Goal: Contribute content: Contribute content

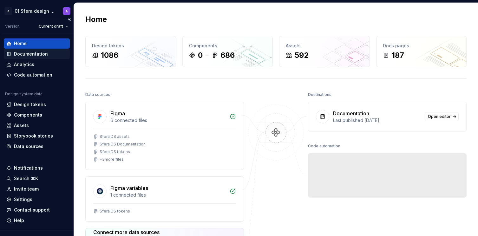
click at [44, 54] on div "Documentation" at bounding box center [31, 54] width 34 height 6
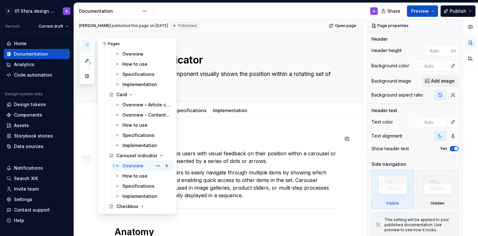
scroll to position [677, 0]
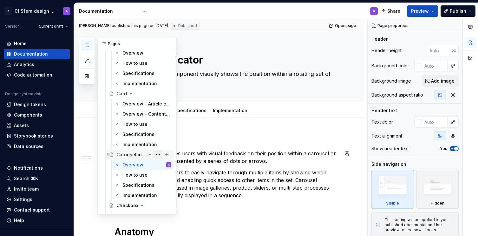
click at [154, 153] on button "Page tree" at bounding box center [158, 154] width 9 height 9
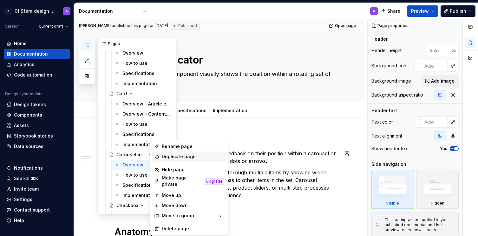
click at [176, 157] on div "Duplicate page" at bounding box center [193, 156] width 62 height 6
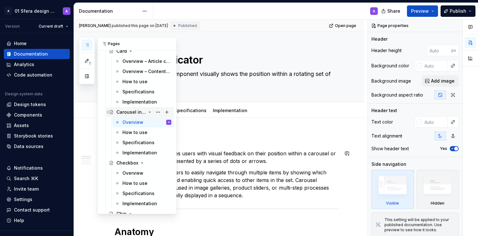
scroll to position [718, 0]
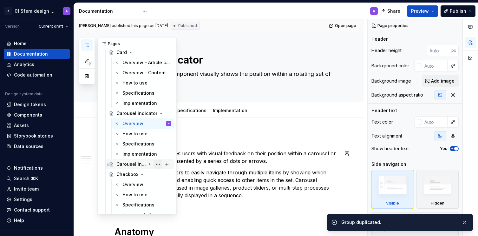
click at [155, 164] on button "Page tree" at bounding box center [158, 164] width 9 height 9
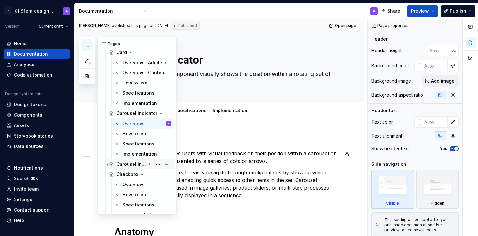
click at [124, 164] on div "Carousel indicator" at bounding box center [132, 164] width 30 height 6
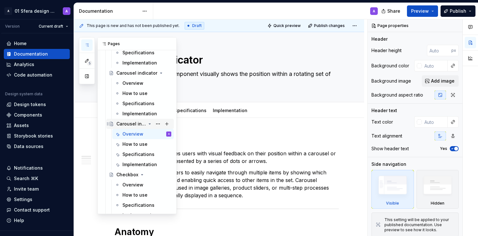
scroll to position [756, 0]
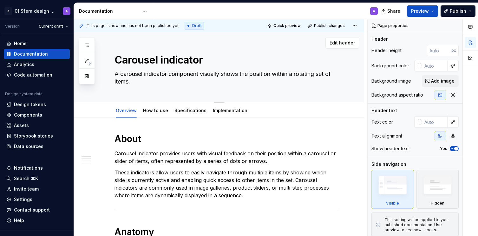
click at [165, 58] on textarea "Carousel indicator" at bounding box center [225, 59] width 224 height 15
paste textarea "d (Sports) - Team, league & player card"
type textarea "*"
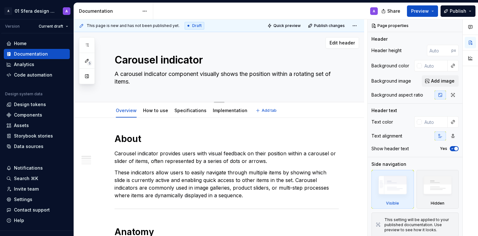
type textarea "Card (Sports) - Team, league & player card"
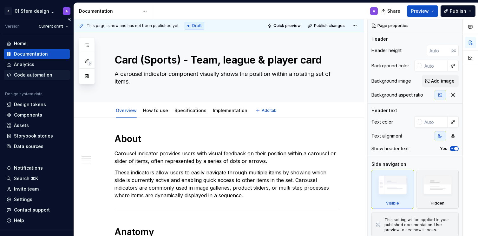
type textarea "*"
type textarea "Card (Sports) - Team, league & player card"
click at [181, 80] on textarea "A carousel indicator component visually shows the position within a rotating se…" at bounding box center [225, 78] width 224 height 18
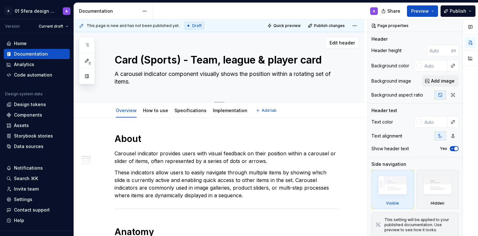
paste textarea "Cards are used to present compact, glanceable information in a structured conta…"
type textarea "*"
type textarea "Cards are used to present compact, glanceable information in a structured conta…"
type textarea "*"
type textarea "Cards are used to present compact, glanceable information in a structured conta…"
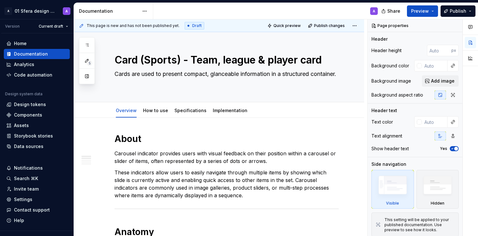
click at [140, 161] on p "Carousel indicator provides users with visual feedback on their position within…" at bounding box center [227, 157] width 224 height 15
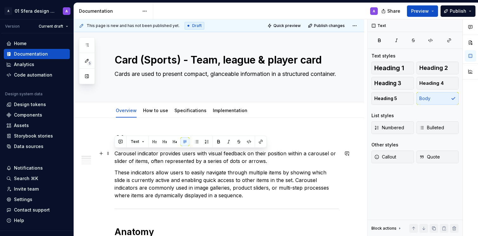
click at [139, 163] on p "Carousel indicator provides users with visual feedback on their position within…" at bounding box center [227, 157] width 224 height 15
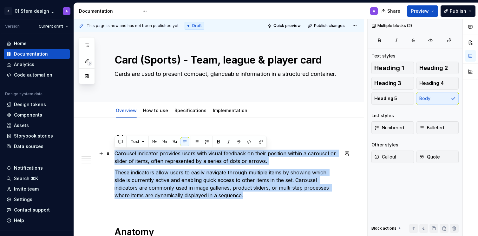
drag, startPoint x: 190, startPoint y: 188, endPoint x: 112, endPoint y: 156, distance: 84.4
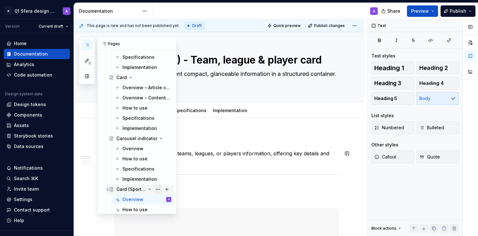
scroll to position [695, 0]
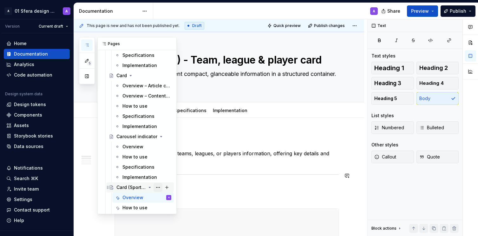
click at [155, 186] on button "Page tree" at bounding box center [158, 187] width 9 height 9
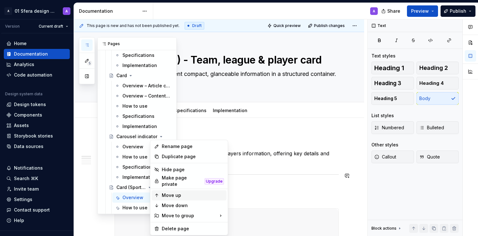
click at [186, 196] on div "Move up" at bounding box center [189, 195] width 75 height 10
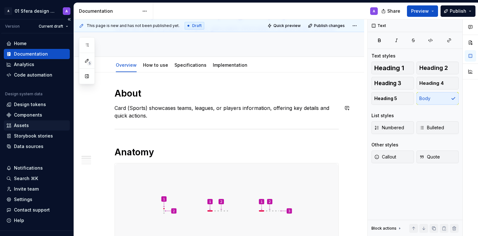
scroll to position [48, 0]
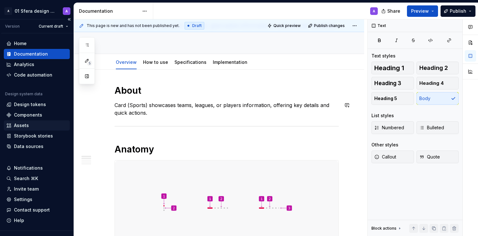
type textarea "*"
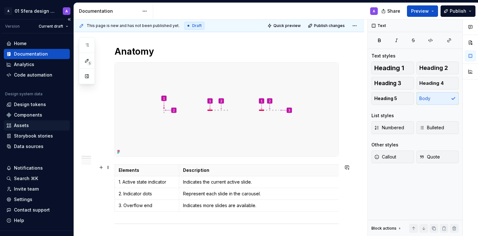
scroll to position [120, 0]
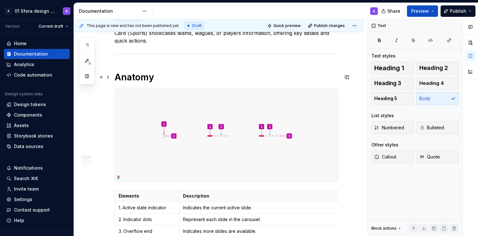
click at [172, 78] on h1 "Anatomy" at bounding box center [227, 76] width 224 height 11
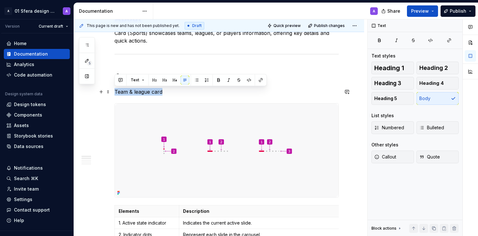
drag, startPoint x: 170, startPoint y: 91, endPoint x: 86, endPoint y: 90, distance: 84.8
click at [406, 85] on button "Heading 3" at bounding box center [393, 83] width 43 height 13
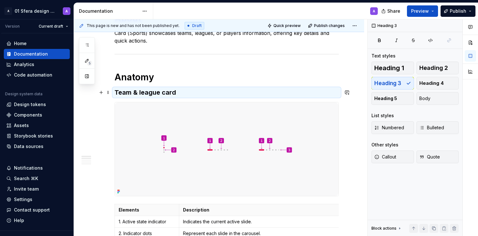
click at [213, 91] on h3 "Team & league card" at bounding box center [227, 92] width 224 height 9
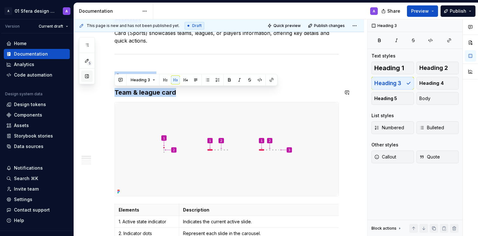
drag, startPoint x: 139, startPoint y: 86, endPoint x: 86, endPoint y: 81, distance: 52.9
click at [86, 81] on div "5 Pages Add Accessibility guide for tree Page tree. Navigate the tree with the …" at bounding box center [276, 127] width 404 height 217
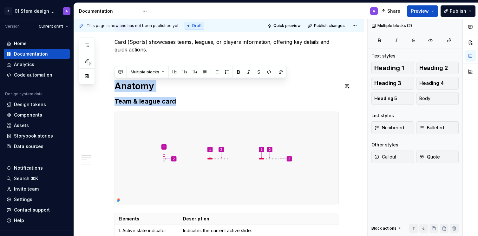
click at [185, 99] on h3 "Team & league card" at bounding box center [227, 101] width 224 height 9
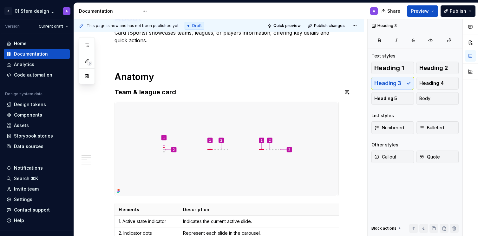
scroll to position [123, 0]
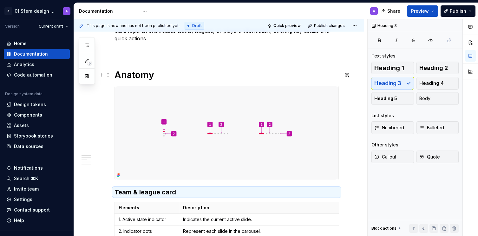
click at [188, 72] on h1 "Anatomy" at bounding box center [227, 74] width 224 height 11
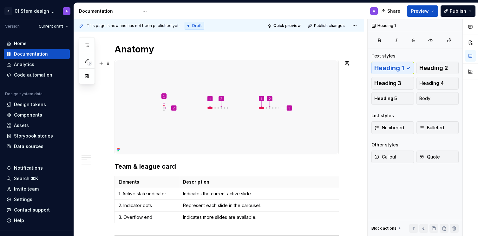
scroll to position [138, 0]
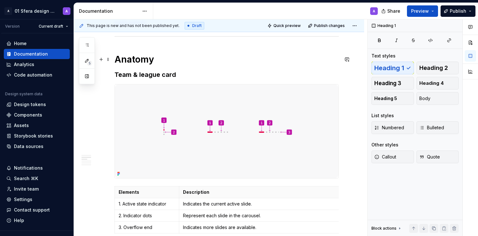
click at [180, 60] on h1 "Anatomy" at bounding box center [227, 59] width 224 height 11
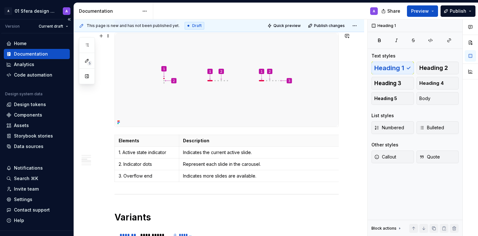
scroll to position [130, 0]
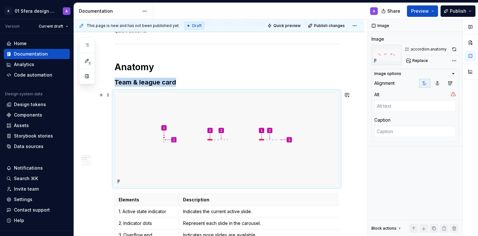
click at [242, 121] on img at bounding box center [227, 139] width 224 height 94
click at [423, 64] on button "Replace" at bounding box center [418, 60] width 26 height 9
type textarea "*"
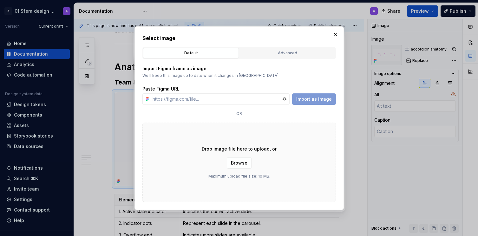
type input "[URL][DOMAIN_NAME]"
type textarea "*"
type input "[URL][DOMAIN_NAME]"
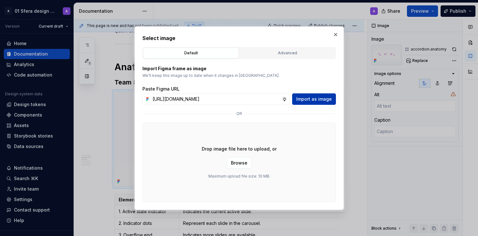
click at [325, 101] on span "Import as image" at bounding box center [315, 99] width 36 height 6
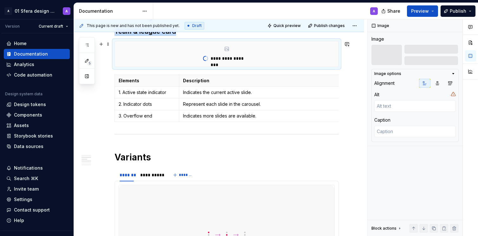
scroll to position [184, 0]
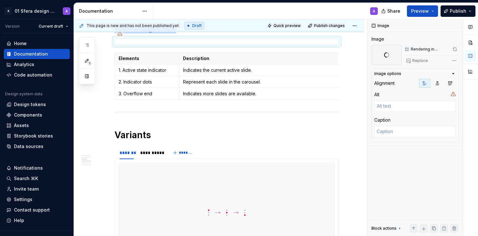
click at [145, 69] on p "1. Active state indicator" at bounding box center [147, 70] width 57 height 6
type textarea "*"
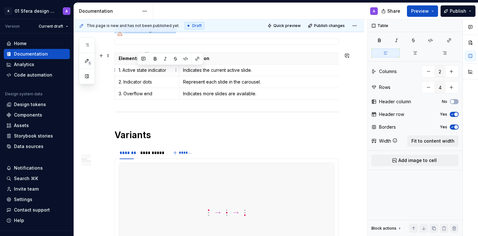
click at [145, 69] on p "1. Active state indicator" at bounding box center [147, 70] width 57 height 6
click at [205, 68] on p "Indicates the current active slide." at bounding box center [265, 70] width 165 height 6
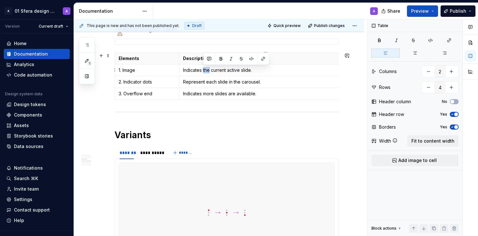
click at [205, 68] on p "Indicates the current active slide." at bounding box center [265, 70] width 165 height 6
click at [143, 82] on p "2. Indicator dots" at bounding box center [147, 82] width 57 height 6
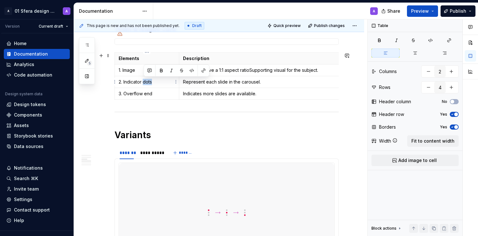
click at [143, 82] on p "2. Indicator dots" at bounding box center [147, 82] width 57 height 6
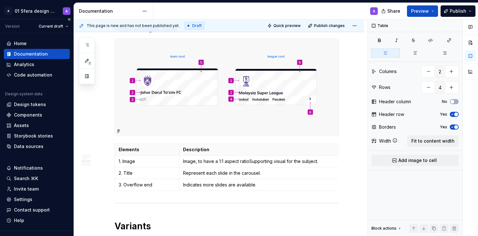
scroll to position [275, 0]
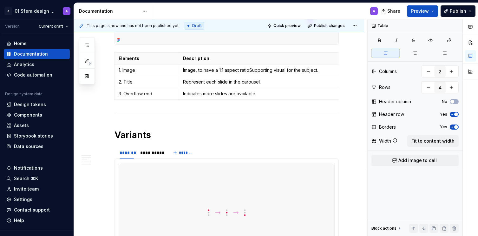
click at [207, 80] on p "Represent each slide in the carousel." at bounding box center [265, 82] width 165 height 6
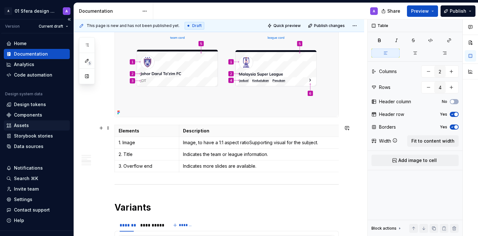
scroll to position [203, 0]
click at [143, 164] on p "3. Overflow end" at bounding box center [147, 166] width 57 height 6
click at [132, 167] on p "3. Overflow end" at bounding box center [147, 166] width 57 height 6
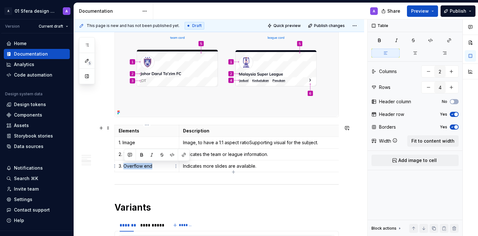
drag, startPoint x: 124, startPoint y: 166, endPoint x: 164, endPoint y: 163, distance: 40.4
click at [164, 163] on p "3. Overflow end" at bounding box center [147, 166] width 57 height 6
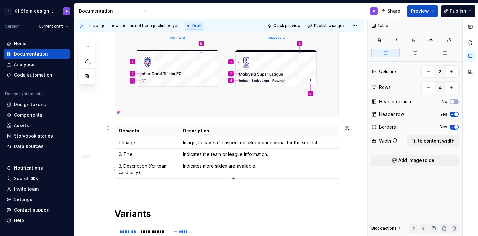
click at [201, 167] on p "Indicates more slides are available." at bounding box center [265, 166] width 165 height 6
click at [190, 168] on p "Explains" at bounding box center [265, 166] width 165 height 6
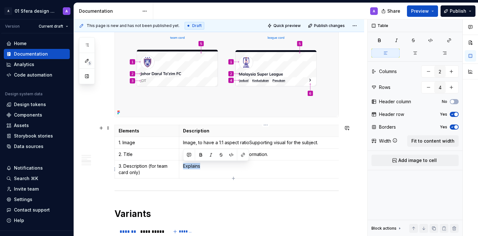
click at [190, 168] on p "Explains" at bounding box center [265, 166] width 165 height 6
click at [232, 177] on icon "button" at bounding box center [233, 178] width 5 height 5
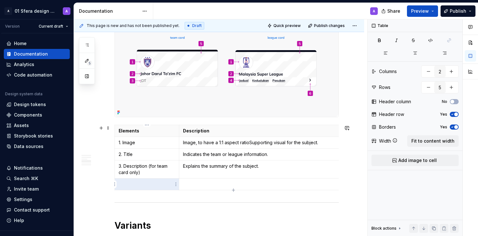
click at [156, 184] on p at bounding box center [147, 184] width 57 height 6
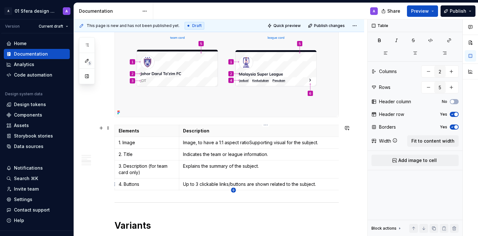
click at [235, 188] on icon "button" at bounding box center [233, 190] width 5 height 5
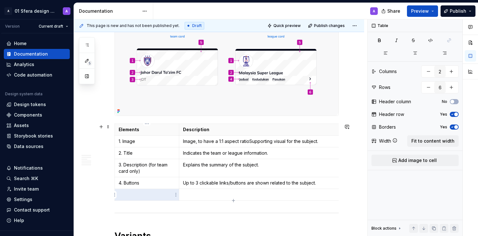
click at [148, 195] on p at bounding box center [147, 194] width 57 height 6
click at [198, 195] on p at bounding box center [265, 194] width 165 height 6
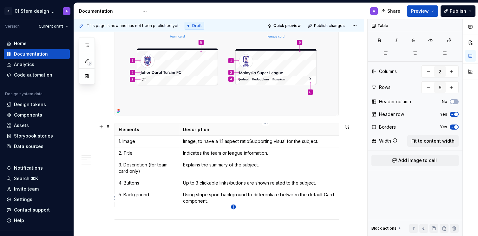
click at [231, 207] on icon "button" at bounding box center [233, 206] width 5 height 5
type input "7"
click at [143, 213] on p at bounding box center [147, 213] width 57 height 6
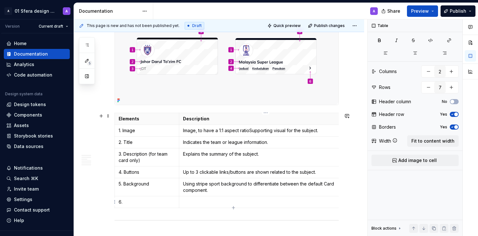
click at [202, 200] on p at bounding box center [265, 202] width 165 height 6
click at [146, 206] on td "6." at bounding box center [147, 202] width 64 height 12
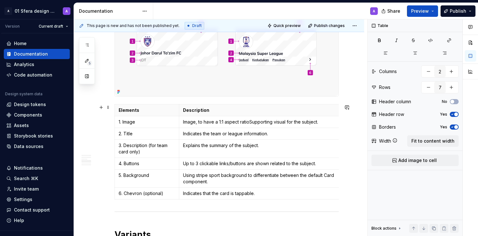
scroll to position [225, 0]
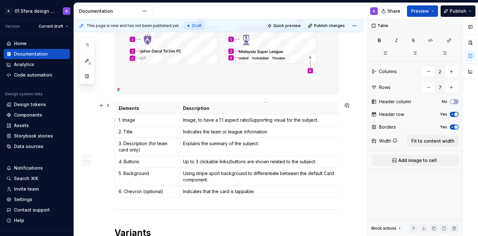
click at [235, 120] on p "Image, to have a 1:1 aspect ratioSupporting visual for the subject." at bounding box center [265, 120] width 165 height 6
click at [224, 120] on p "Image, to have a 1:1 aspect ratioSupporting visual for the subject." at bounding box center [265, 120] width 165 height 6
click at [198, 120] on p "Image, to have a 1:1 aspect ratioSupporting visual for the subject." at bounding box center [265, 120] width 165 height 6
click at [248, 118] on p "Image to have a 1:1 aspect ratioSupporting visual for the subject." at bounding box center [265, 120] width 165 height 6
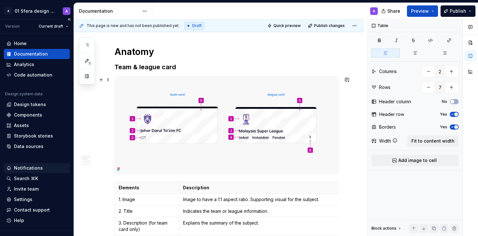
scroll to position [145, 0]
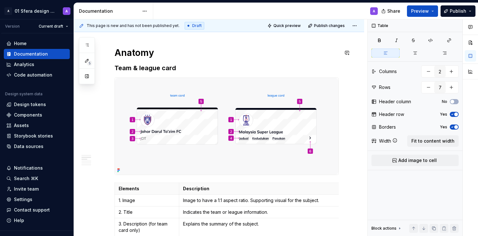
click at [143, 66] on h3 "Team & league card" at bounding box center [227, 67] width 224 height 9
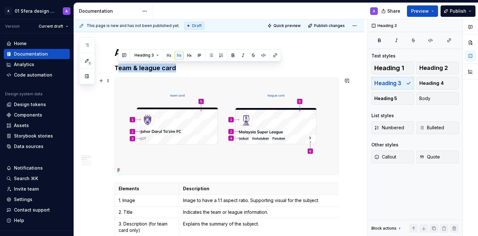
drag, startPoint x: 118, startPoint y: 67, endPoint x: 169, endPoint y: 87, distance: 54.4
click at [146, 65] on h3 "Team & league card" at bounding box center [227, 67] width 224 height 9
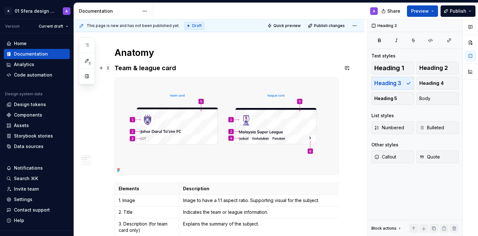
click at [109, 66] on span at bounding box center [108, 67] width 5 height 9
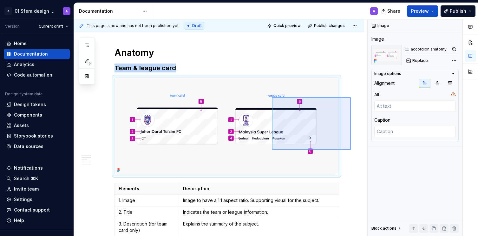
drag, startPoint x: 352, startPoint y: 150, endPoint x: 272, endPoint y: 97, distance: 95.5
click at [272, 97] on div "**********" at bounding box center [221, 127] width 294 height 217
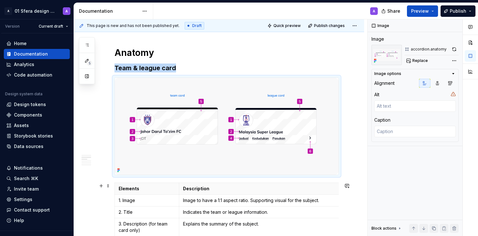
drag, startPoint x: 351, startPoint y: 182, endPoint x: 353, endPoint y: 194, distance: 12.2
click at [351, 182] on button "button" at bounding box center [347, 185] width 9 height 9
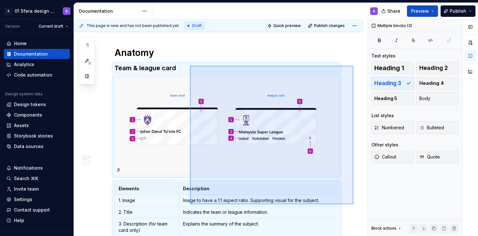
drag, startPoint x: 354, startPoint y: 204, endPoint x: 190, endPoint y: 66, distance: 214.2
click at [190, 66] on div "**********" at bounding box center [221, 127] width 294 height 217
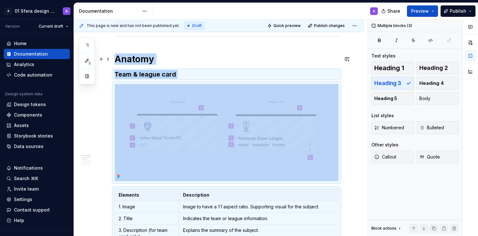
scroll to position [68, 0]
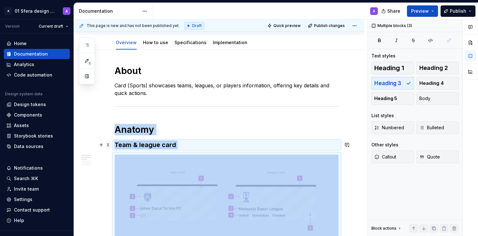
click at [108, 145] on span at bounding box center [108, 144] width 5 height 9
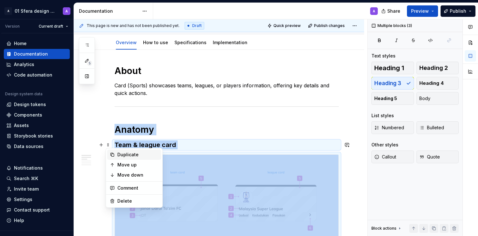
click at [127, 156] on div "Duplicate" at bounding box center [137, 154] width 41 height 6
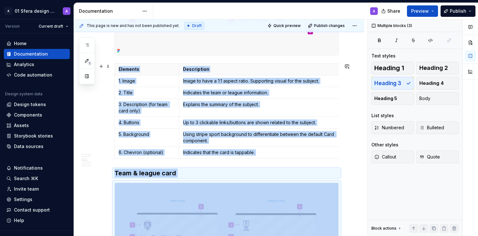
scroll to position [270, 0]
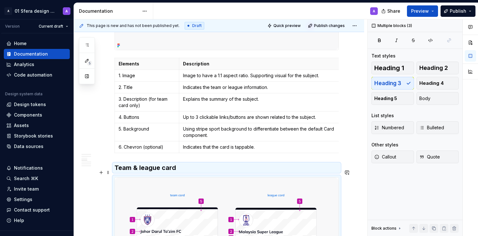
drag, startPoint x: 137, startPoint y: 173, endPoint x: 128, endPoint y: 174, distance: 8.6
click at [137, 172] on h3 "Team & league card" at bounding box center [227, 167] width 224 height 9
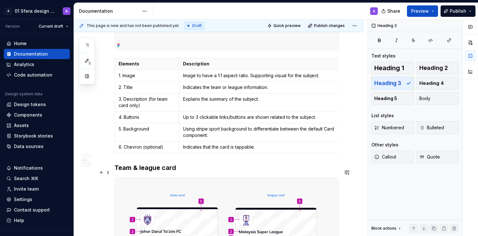
click at [117, 172] on h3 "Team & league card" at bounding box center [227, 167] width 224 height 9
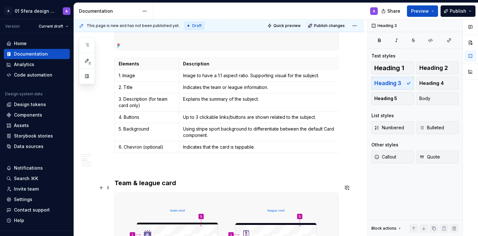
click at [134, 187] on h3 "Team & league card" at bounding box center [227, 182] width 224 height 9
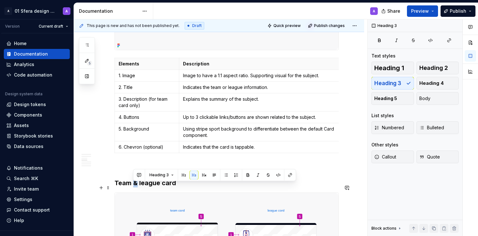
click at [134, 187] on h3 "Team & league card" at bounding box center [227, 182] width 224 height 9
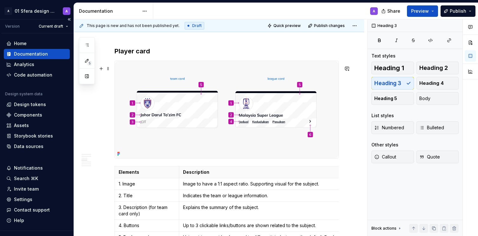
scroll to position [405, 0]
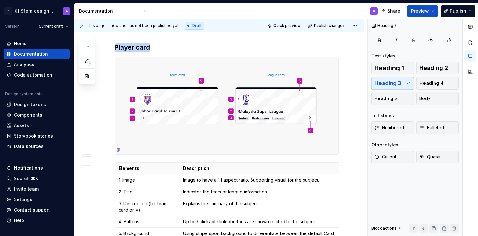
click at [258, 111] on img at bounding box center [227, 105] width 224 height 97
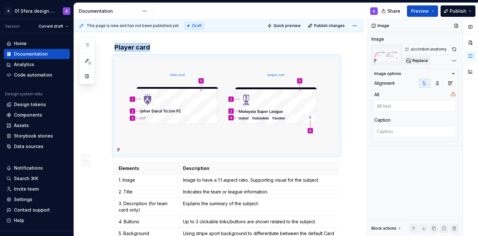
click at [415, 64] on button "Replace" at bounding box center [418, 60] width 26 height 9
type textarea "*"
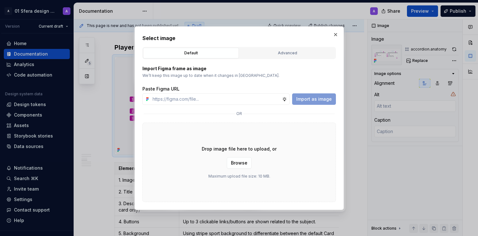
type input "[URL][DOMAIN_NAME]"
type textarea "*"
type input "[URL][DOMAIN_NAME]"
click at [314, 96] on span "Import as image" at bounding box center [315, 99] width 36 height 6
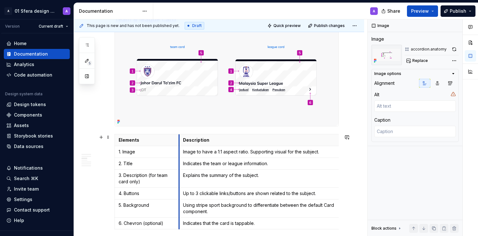
scroll to position [194, 0]
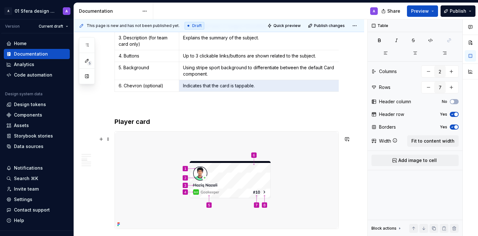
drag, startPoint x: 199, startPoint y: 205, endPoint x: 195, endPoint y: 153, distance: 51.9
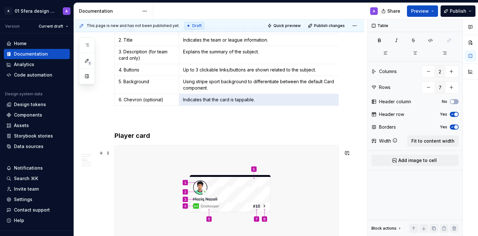
scroll to position [215, 0]
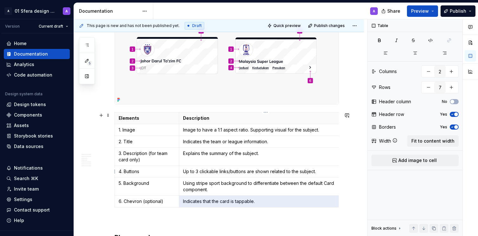
click at [197, 171] on p "Up to 3 clickable links/buttons are shown related to the subject." at bounding box center [265, 171] width 165 height 6
click at [194, 183] on p "Using stripe sport background to differentiate between the default Card compone…" at bounding box center [265, 186] width 165 height 13
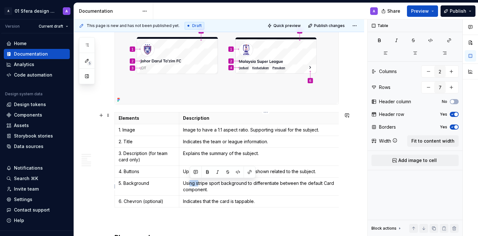
drag, startPoint x: 197, startPoint y: 184, endPoint x: 196, endPoint y: 187, distance: 3.4
click at [190, 185] on p "Using stripe sport background to differentiate between the default Card compone…" at bounding box center [265, 186] width 165 height 13
click at [227, 190] on p "Usage of stripe sport background to differentiate between the default Card comp…" at bounding box center [265, 186] width 165 height 13
click at [216, 184] on p "Usage of stripe sport background to differentiate between the default Card comp…" at bounding box center [265, 186] width 165 height 13
click at [215, 185] on p "Usage of stripe sport background to differentiate between the default Card comp…" at bounding box center [265, 186] width 165 height 13
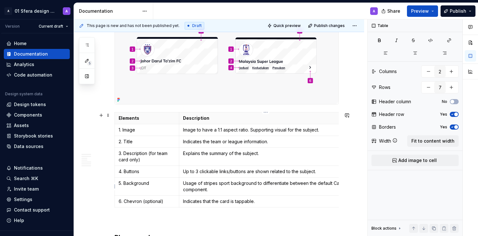
drag, startPoint x: 231, startPoint y: 190, endPoint x: 227, endPoint y: 187, distance: 5.2
click at [231, 190] on p "Usage of stripes sport background to differentiate between the default Card com…" at bounding box center [265, 186] width 165 height 13
drag, startPoint x: 219, startPoint y: 184, endPoint x: 231, endPoint y: 185, distance: 11.9
click at [231, 185] on p "Usage of stripes sport background to differentiate between the default Card com…" at bounding box center [265, 186] width 165 height 13
click at [213, 188] on p "Usage of stripe background to differentiate between the default Card component." at bounding box center [265, 186] width 165 height 13
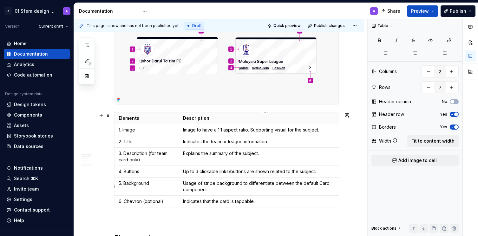
click at [213, 188] on p "Usage of stripe background to differentiate between the default Card component." at bounding box center [265, 186] width 165 height 13
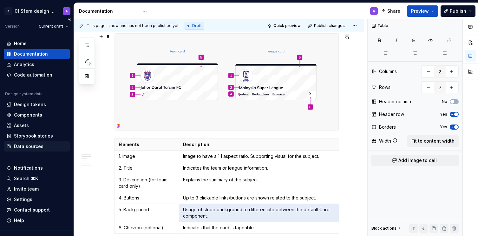
scroll to position [189, 0]
click at [218, 161] on td "Image to have a 1:1 aspect ratio. Supporting visual for the subject." at bounding box center [265, 156] width 173 height 12
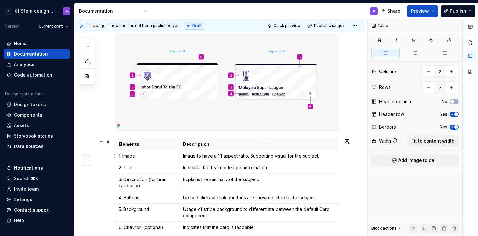
click at [218, 161] on td "Image to have a 1:1 aspect ratio. Supporting visual for the subject." at bounding box center [265, 156] width 173 height 12
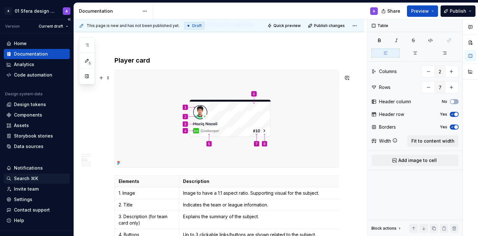
scroll to position [393, 0]
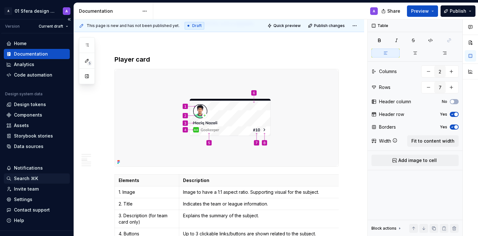
type textarea "*"
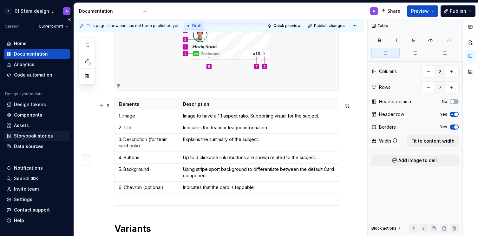
scroll to position [470, 0]
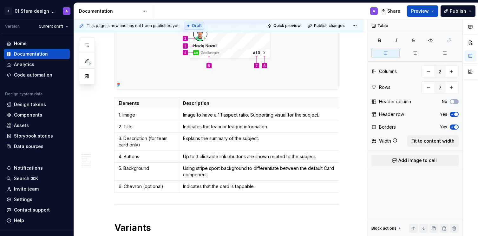
click at [192, 128] on p "Indicates the team or league information." at bounding box center [265, 127] width 165 height 6
click at [154, 132] on td "2. Title" at bounding box center [147, 127] width 64 height 12
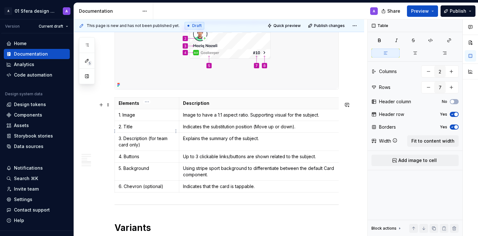
click at [129, 128] on p "2. Title" at bounding box center [147, 127] width 57 height 6
click at [199, 139] on p "Explains the summary of the subject." at bounding box center [265, 138] width 165 height 6
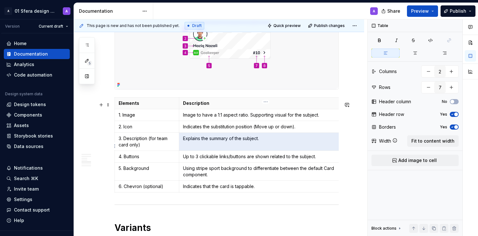
click at [199, 139] on p "Explains the summary of the subject." at bounding box center [265, 138] width 165 height 6
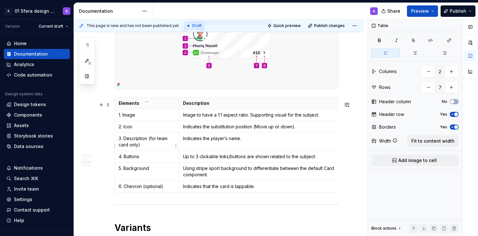
click at [149, 146] on p "3. Description (for team card only)" at bounding box center [147, 141] width 57 height 13
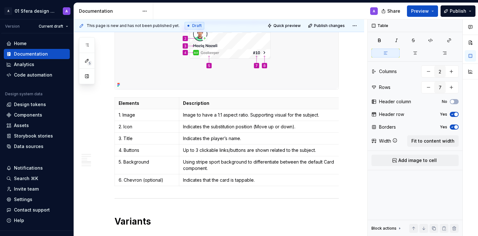
click at [198, 153] on p "Up to 3 clickable links/buttons are shown related to the subject." at bounding box center [265, 150] width 165 height 6
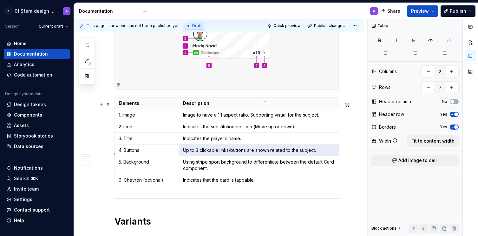
click at [198, 153] on p "Up to 3 clickable links/buttons are shown related to the subject." at bounding box center [265, 150] width 165 height 6
click at [140, 153] on p "4. Buttons" at bounding box center [147, 150] width 57 height 6
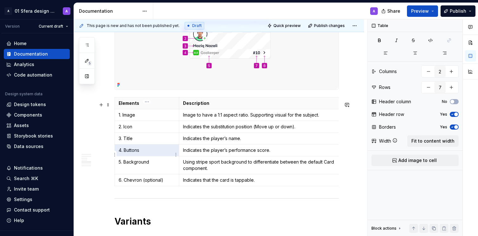
click at [140, 153] on p "4. Buttons" at bounding box center [147, 150] width 57 height 6
click at [129, 153] on p "4. Buttons" at bounding box center [147, 150] width 57 height 6
drag, startPoint x: 126, startPoint y: 154, endPoint x: 158, endPoint y: 156, distance: 32.1
click at [158, 153] on p "4. Buttons" at bounding box center [147, 150] width 57 height 6
click at [198, 165] on p "Using stripe sport background to differentiate between the default Card compone…" at bounding box center [265, 165] width 165 height 13
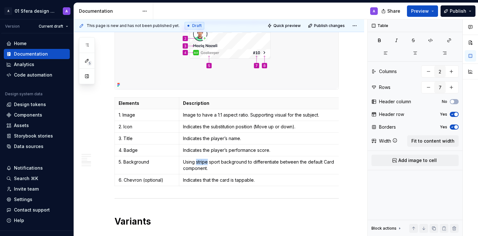
click at [198, 165] on p "Using stripe sport background to differentiate between the default Card compone…" at bounding box center [265, 165] width 165 height 13
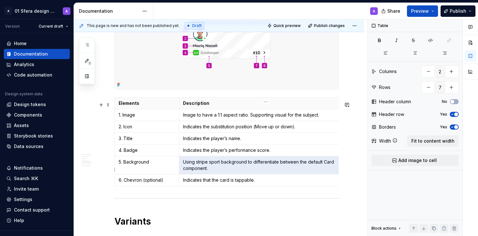
click at [198, 165] on p "Using stripe sport background to differentiate between the default Card compone…" at bounding box center [265, 165] width 165 height 13
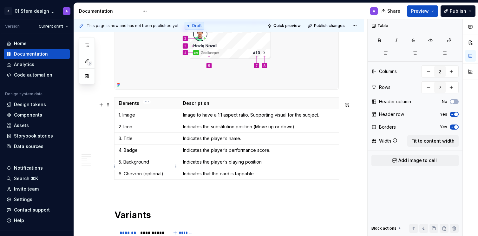
click at [141, 165] on p "5. Background" at bounding box center [147, 162] width 57 height 6
click at [136, 165] on p "5. Background" at bounding box center [147, 162] width 57 height 6
drag, startPoint x: 125, startPoint y: 166, endPoint x: 168, endPoint y: 165, distance: 42.9
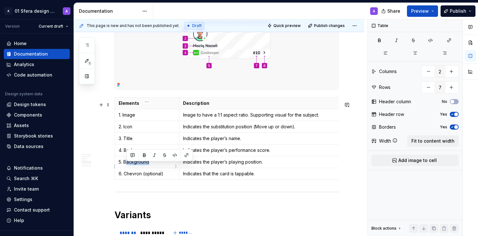
click at [168, 165] on p "5. Background" at bounding box center [147, 162] width 57 height 6
click at [204, 177] on p "Indicates that the card is tappable." at bounding box center [265, 173] width 165 height 6
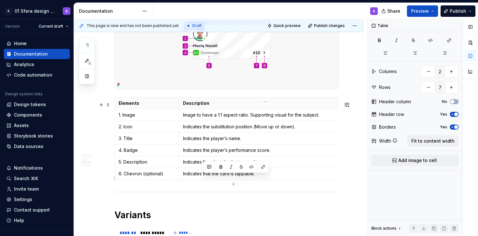
click at [204, 177] on p "Indicates that the card is tappable." at bounding box center [265, 173] width 165 height 6
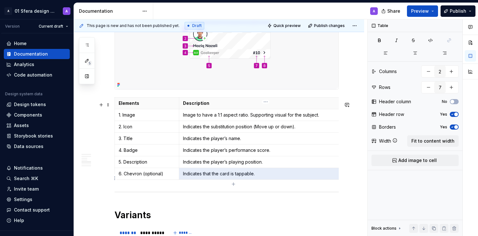
click at [204, 177] on p "Indicates that the card is tappable." at bounding box center [265, 173] width 165 height 6
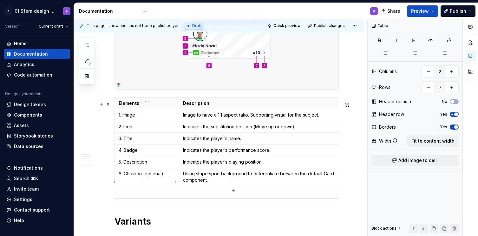
click at [147, 176] on p "6. Chevron (optional)" at bounding box center [147, 173] width 57 height 6
click at [137, 176] on p "6. Chevron (optional)" at bounding box center [147, 173] width 57 height 6
drag, startPoint x: 125, startPoint y: 177, endPoint x: 169, endPoint y: 177, distance: 43.8
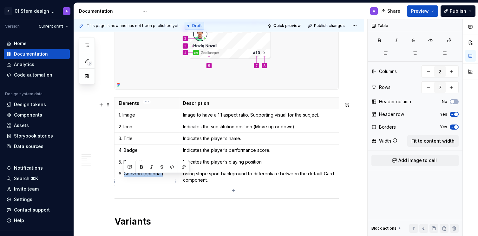
click at [169, 177] on p "6. Chevron (optional)" at bounding box center [147, 173] width 57 height 6
click at [247, 183] on p "Using stripe sport background to differentiate between the default Card compone…" at bounding box center [265, 176] width 165 height 13
click at [235, 189] on icon "button" at bounding box center [233, 190] width 5 height 5
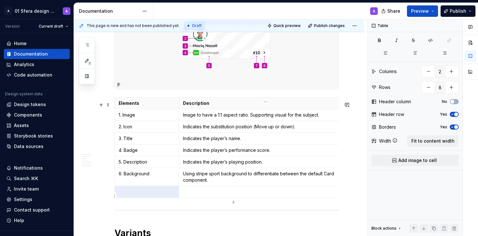
click at [199, 195] on p at bounding box center [265, 192] width 165 height 6
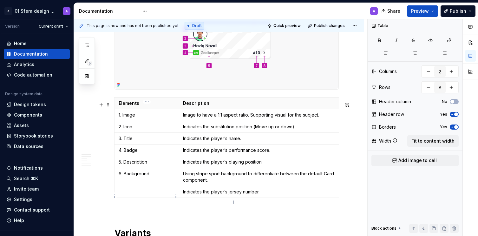
click at [153, 195] on p at bounding box center [147, 192] width 57 height 6
click at [234, 200] on icon "button" at bounding box center [233, 202] width 5 height 5
type input "9"
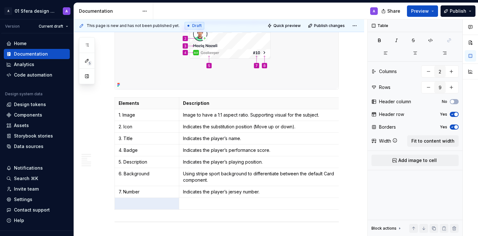
click at [218, 207] on p at bounding box center [265, 203] width 165 height 6
click at [141, 206] on p at bounding box center [147, 203] width 57 height 6
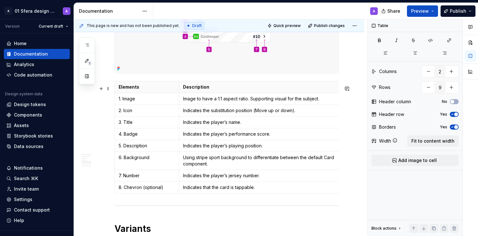
scroll to position [488, 0]
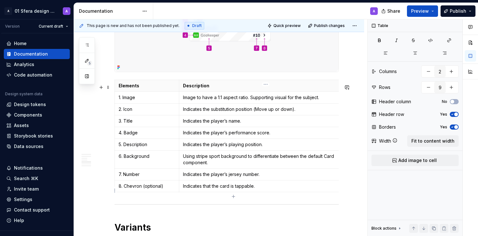
click at [263, 189] on p "Indicates that the card is tappable." at bounding box center [265, 186] width 165 height 6
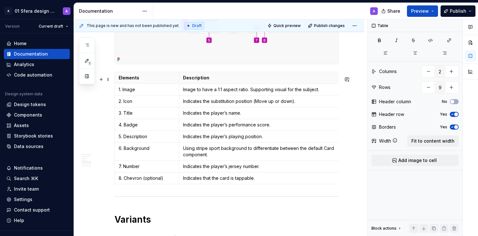
scroll to position [498, 0]
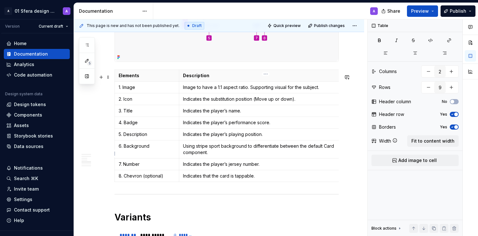
click at [253, 155] on p "Using stripe sport background to differentiate between the default Card compone…" at bounding box center [265, 149] width 165 height 13
click at [239, 137] on p "Indicates the player’s playing position." at bounding box center [265, 134] width 165 height 6
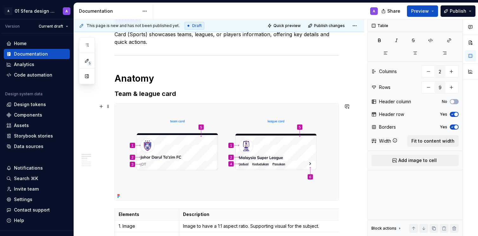
scroll to position [0, 0]
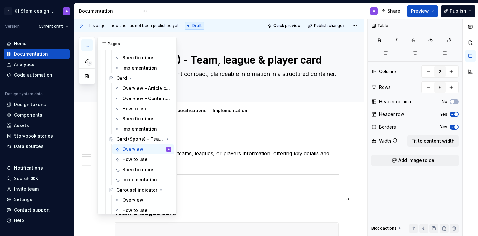
click at [128, 200] on div "Overview" at bounding box center [133, 200] width 21 height 6
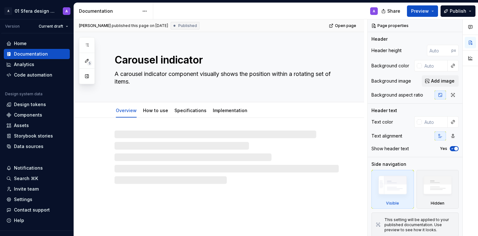
type textarea "*"
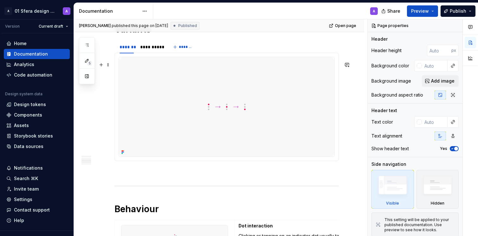
scroll to position [271, 0]
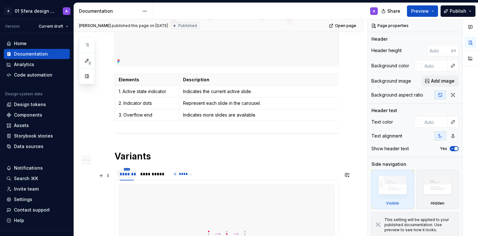
click at [128, 174] on html "A 01 Sfera design system A Version Current draft Home Documentation Analytics C…" at bounding box center [239, 118] width 478 height 236
click at [144, 183] on div "Edit name" at bounding box center [156, 183] width 41 height 6
type input "********"
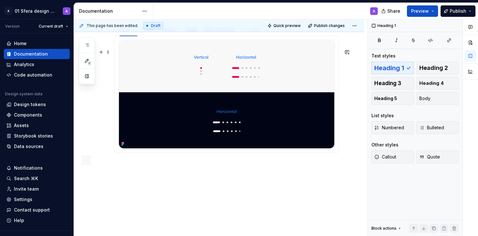
scroll to position [816, 0]
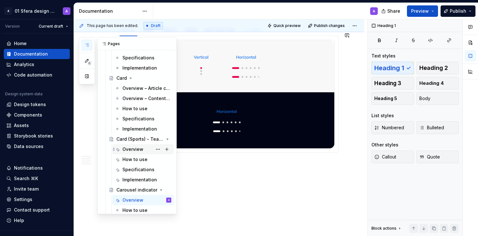
click at [134, 153] on div "Overview" at bounding box center [147, 149] width 49 height 9
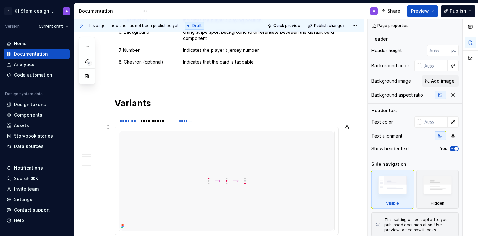
scroll to position [674, 0]
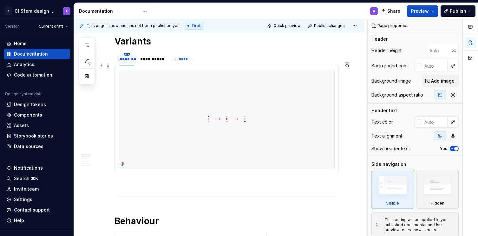
type textarea "*"
click at [137, 47] on h1 "Variants" at bounding box center [227, 41] width 224 height 11
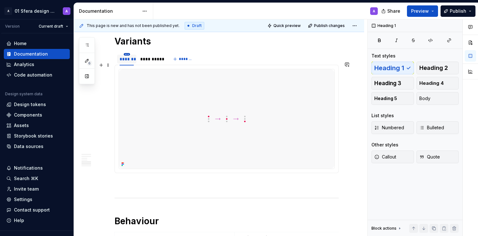
click at [126, 63] on html "A 01 Sfera design system A Version Current draft Home Documentation Analytics C…" at bounding box center [239, 118] width 478 height 236
click at [133, 70] on div "Edit name" at bounding box center [152, 73] width 54 height 10
type input "*"
type input "*********"
type textarea "*"
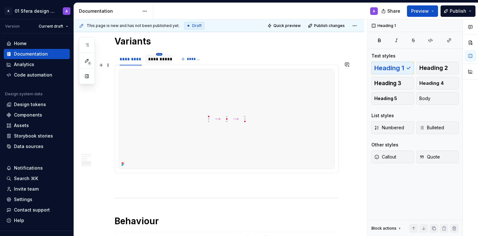
click at [160, 63] on html "A 01 Sfera design system A Version Current draft Home Documentation Analytics C…" at bounding box center [239, 118] width 478 height 236
click at [164, 71] on icon at bounding box center [162, 72] width 5 height 5
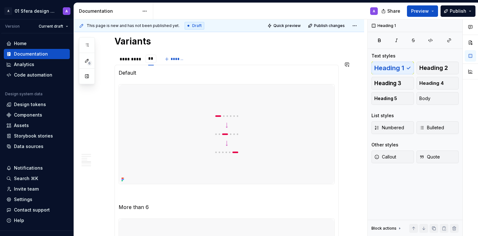
type input "*"
type input "**********"
click at [194, 62] on span "*******" at bounding box center [199, 59] width 14 height 5
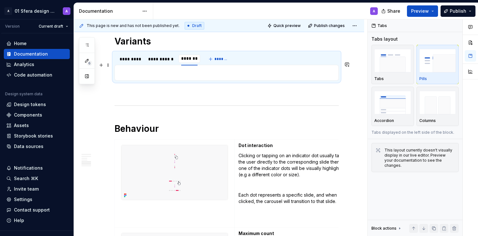
type input "*"
type input "**********"
click at [129, 62] on div "*********" at bounding box center [131, 59] width 22 height 6
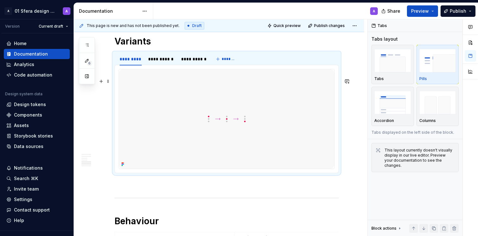
click at [182, 103] on img at bounding box center [227, 118] width 216 height 99
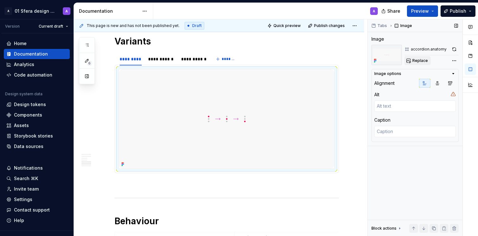
click at [417, 61] on span "Replace" at bounding box center [421, 60] width 16 height 5
type textarea "*"
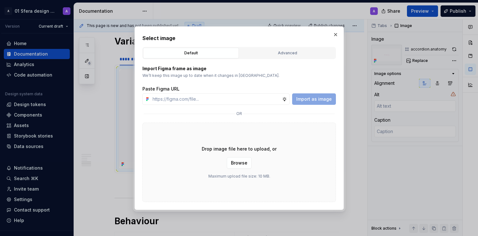
type input "[URL][DOMAIN_NAME]"
type textarea "*"
type input "[URL][DOMAIN_NAME]"
click at [314, 97] on span "Import as image" at bounding box center [315, 99] width 36 height 6
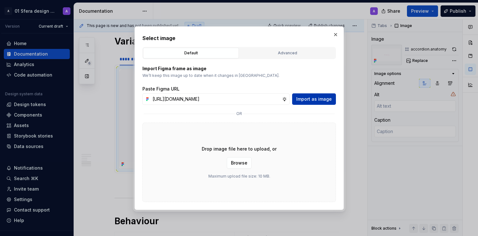
scroll to position [0, 0]
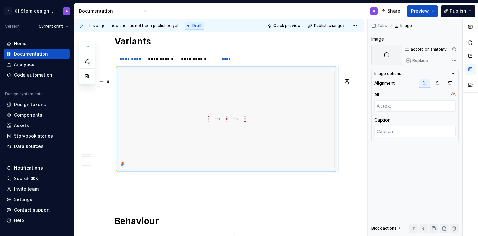
type textarea "*"
click at [148, 157] on img at bounding box center [227, 118] width 216 height 99
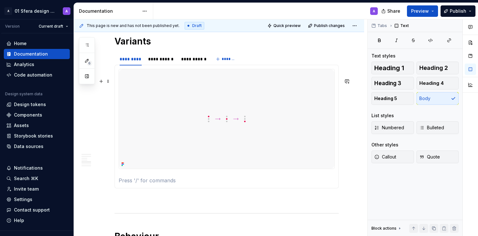
click at [190, 97] on img at bounding box center [227, 118] width 216 height 99
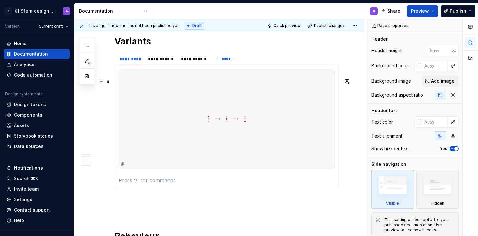
click at [144, 106] on img at bounding box center [227, 118] width 216 height 99
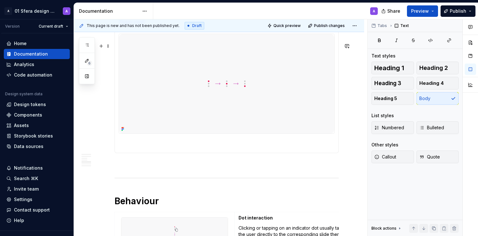
scroll to position [725, 0]
click at [174, 131] on img at bounding box center [227, 82] width 216 height 99
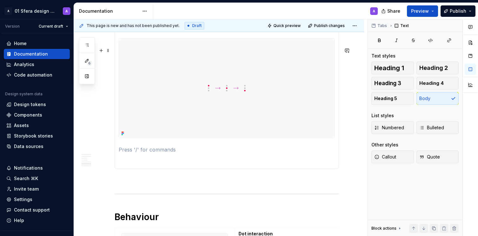
scroll to position [685, 0]
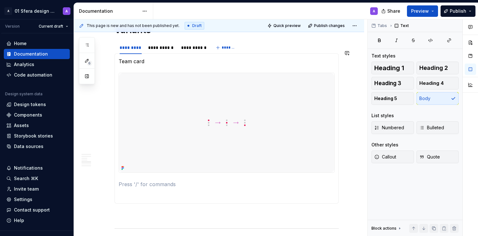
click at [128, 77] on section-item-column "Team card" at bounding box center [227, 128] width 216 height 142
click at [151, 188] on p at bounding box center [227, 184] width 216 height 8
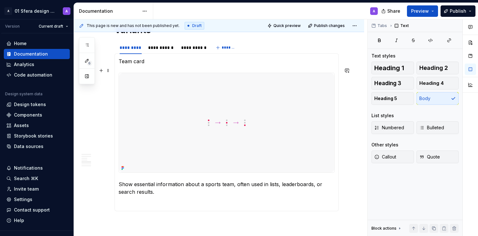
click at [137, 65] on p "Team card" at bounding box center [227, 61] width 216 height 8
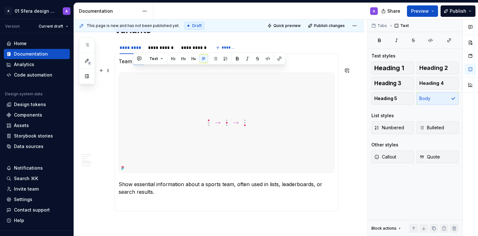
click at [137, 65] on p "Team card" at bounding box center [227, 61] width 216 height 8
click at [169, 65] on p "Team card" at bounding box center [227, 61] width 216 height 8
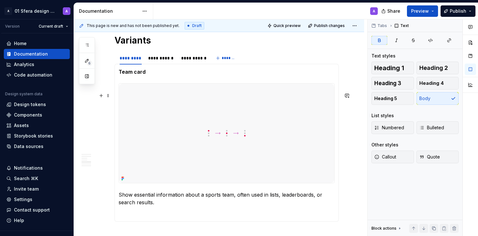
scroll to position [674, 0]
click at [136, 76] on strong "Team card" at bounding box center [132, 72] width 27 height 6
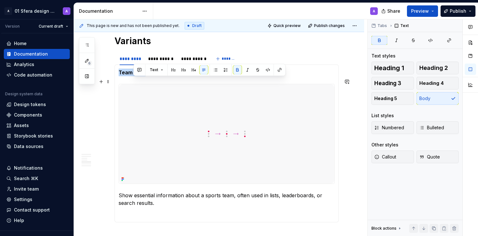
click at [136, 76] on strong "Team card" at bounding box center [132, 72] width 27 height 6
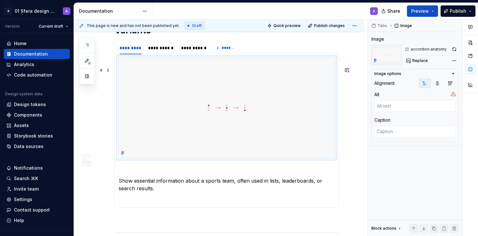
scroll to position [686, 0]
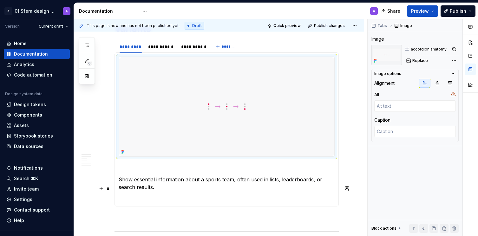
click at [130, 172] on p at bounding box center [227, 168] width 216 height 8
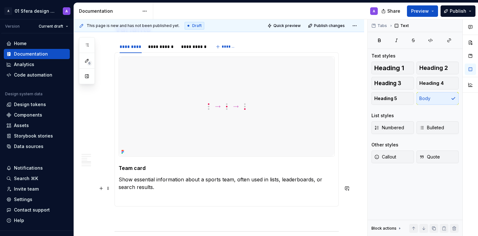
click at [120, 188] on p "Show essential information about a sports team, often used in lists, leaderboar…" at bounding box center [227, 183] width 216 height 15
click at [204, 184] on section-item-column "Team card Show essential information about a sports team, often used in lists, …" at bounding box center [227, 130] width 216 height 146
click at [170, 181] on section-item-column "Team card Show essential information about a sports team, often used in lists, …" at bounding box center [227, 130] width 216 height 146
click at [148, 202] on p at bounding box center [227, 199] width 216 height 8
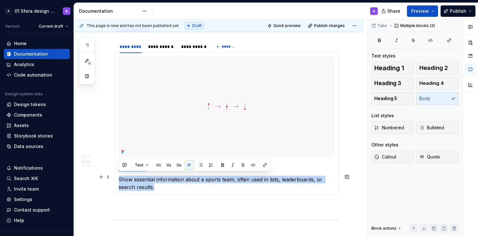
drag, startPoint x: 157, startPoint y: 195, endPoint x: 116, endPoint y: 179, distance: 44.2
click at [116, 179] on div "Team card Show essential information about a sports team, often used in lists, …" at bounding box center [227, 123] width 224 height 143
copy section-item-column "Team card Show essential information about a sports team, often used in lists, …"
click at [192, 126] on img at bounding box center [227, 106] width 216 height 99
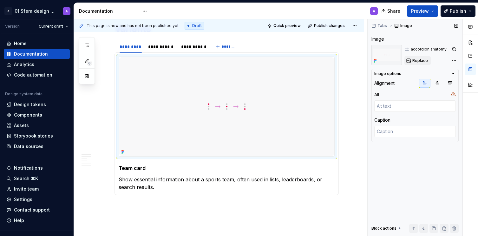
click at [422, 62] on span "Replace" at bounding box center [421, 60] width 16 height 5
type textarea "*"
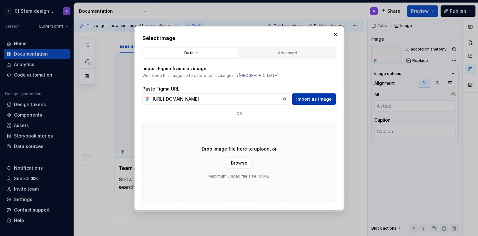
scroll to position [0, 152]
type input "[URL][DOMAIN_NAME]"
click at [321, 100] on span "Import as image" at bounding box center [315, 99] width 36 height 6
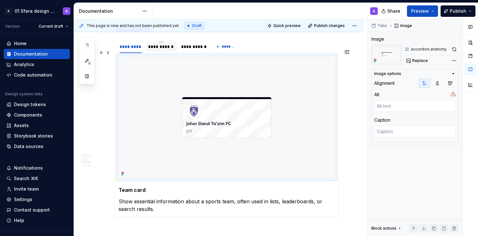
type textarea "*"
click at [161, 50] on div "**********" at bounding box center [161, 46] width 26 height 6
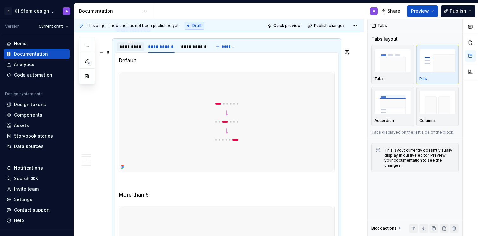
drag, startPoint x: 133, startPoint y: 58, endPoint x: 138, endPoint y: 57, distance: 5.1
click at [133, 50] on div "*********" at bounding box center [131, 46] width 22 height 6
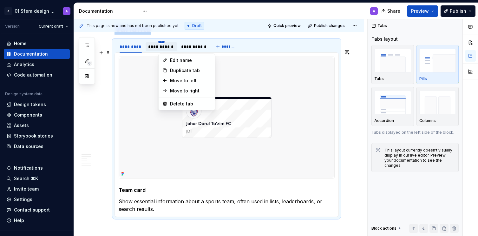
click at [161, 51] on html "A 01 Sfera design system A Version Current draft Home Documentation Analytics C…" at bounding box center [239, 118] width 478 height 236
click at [178, 103] on div "Delete tab" at bounding box center [190, 104] width 41 height 6
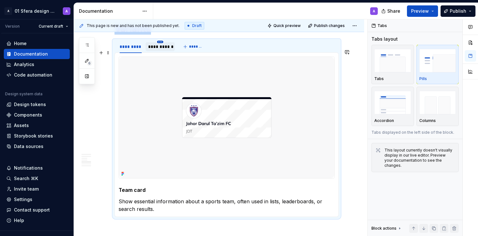
click at [162, 50] on html "A 01 Sfera design system A Version Current draft Home Documentation Analytics C…" at bounding box center [239, 118] width 478 height 236
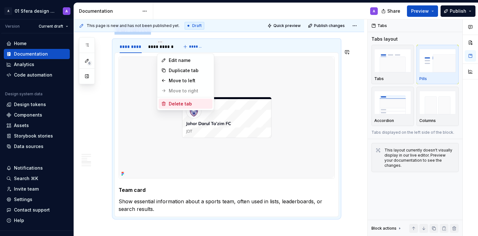
click at [176, 100] on div "Delete tab" at bounding box center [186, 104] width 54 height 10
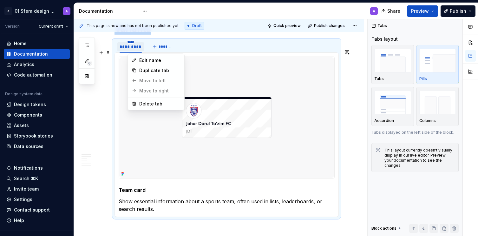
click at [132, 51] on html "A 01 Sfera design system A Version Current draft Home Documentation Analytics C…" at bounding box center [239, 118] width 478 height 236
click at [155, 70] on div "Duplicate tab" at bounding box center [159, 70] width 41 height 6
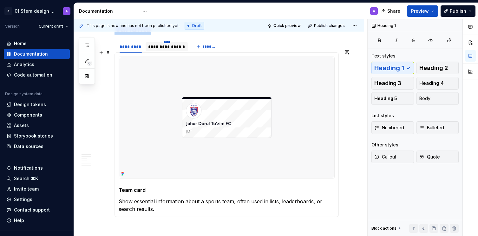
click at [167, 50] on html "A 01 Sfera design system A Version Current draft Home Documentation Analytics C…" at bounding box center [239, 118] width 478 height 236
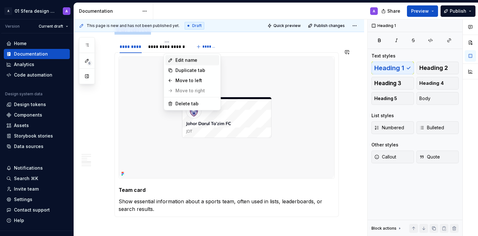
click at [171, 60] on icon at bounding box center [170, 60] width 5 height 5
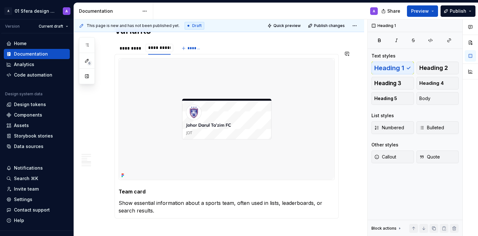
type input "**********"
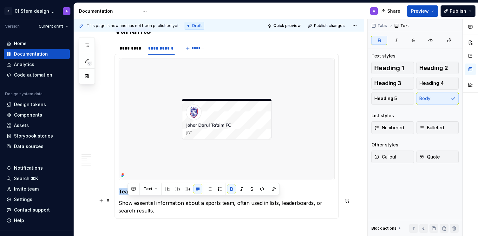
drag, startPoint x: 132, startPoint y: 201, endPoint x: 115, endPoint y: 199, distance: 17.0
click at [115, 199] on div "Team card Show essential information about a sports team, often used in lists, …" at bounding box center [227, 136] width 224 height 165
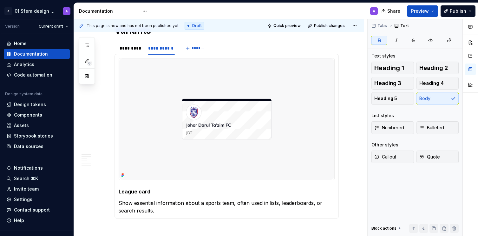
click at [134, 209] on p "Show essential information about a sports team, often used in lists, leaderboar…" at bounding box center [227, 206] width 216 height 15
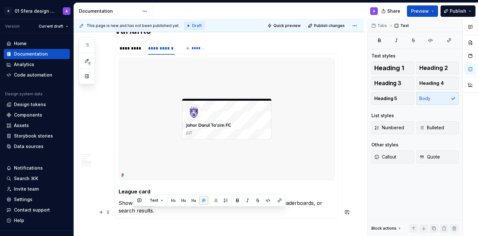
click at [134, 209] on p "Show essential information about a sports team, often used in lists, leaderboar…" at bounding box center [227, 206] width 216 height 15
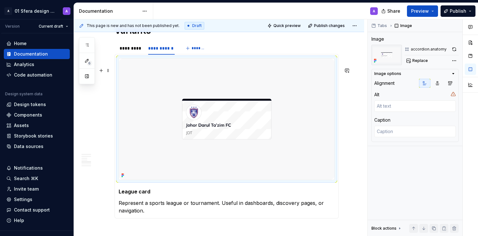
click at [247, 147] on img at bounding box center [227, 119] width 216 height 122
click at [424, 60] on span "Replace" at bounding box center [421, 60] width 16 height 5
type textarea "*"
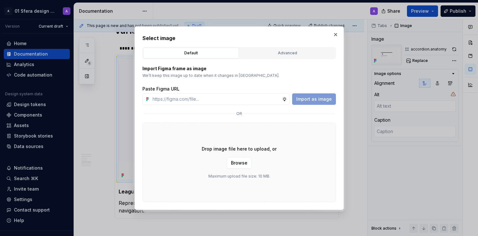
type input "[URL][DOMAIN_NAME]"
type textarea "*"
type input "[URL][DOMAIN_NAME]"
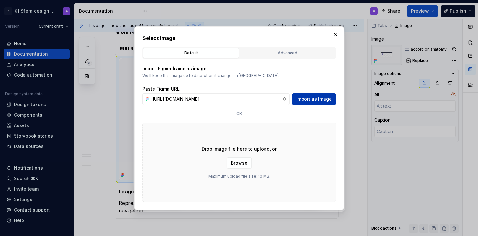
click at [316, 100] on span "Import as image" at bounding box center [315, 99] width 36 height 6
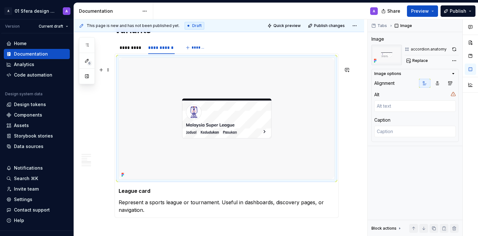
scroll to position [684, 0]
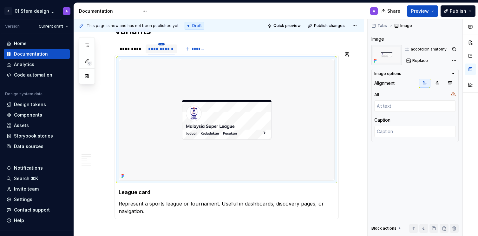
type textarea "*"
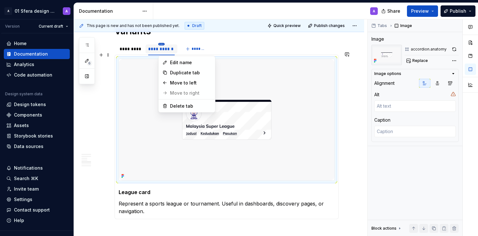
click at [163, 52] on html "A 01 Sfera design system A Version Current draft Home Documentation Analytics C…" at bounding box center [239, 118] width 478 height 236
click at [173, 70] on div "Duplicate tab" at bounding box center [190, 73] width 41 height 6
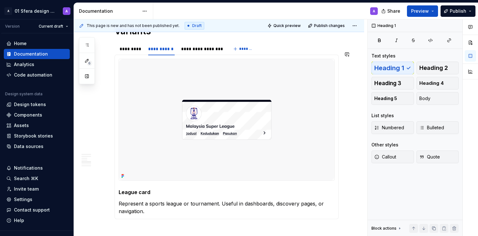
click at [204, 51] on section "**********" at bounding box center [227, 130] width 224 height 177
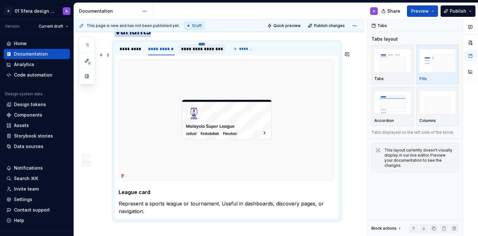
click at [203, 53] on html "A 01 Sfera design system A Version Current draft Home Documentation Analytics C…" at bounding box center [239, 118] width 478 height 236
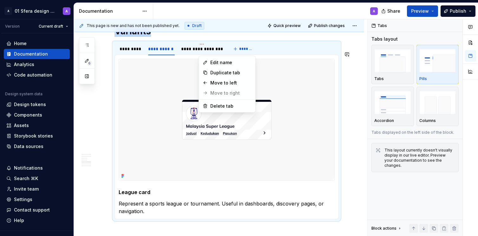
click at [210, 62] on div "Edit name" at bounding box center [230, 62] width 41 height 6
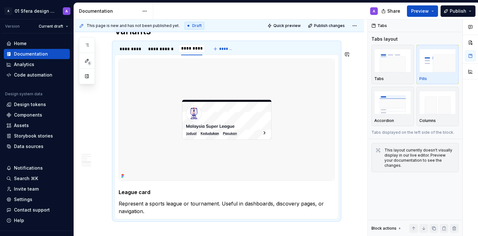
type input "**********"
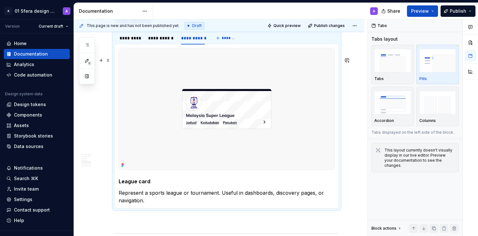
scroll to position [696, 0]
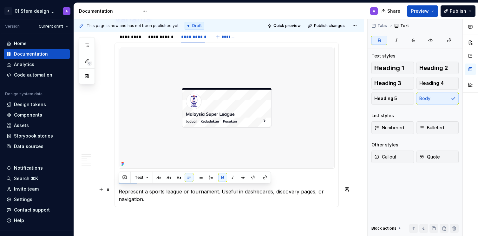
drag, startPoint x: 130, startPoint y: 189, endPoint x: 118, endPoint y: 188, distance: 12.4
click at [117, 188] on div "Team card Show essential information about a sports team, often used in lists, …" at bounding box center [227, 125] width 224 height 165
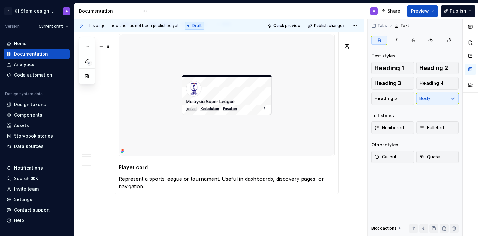
scroll to position [709, 0]
click at [137, 190] on p "Represent a sports league or tournament. Useful in dashboards, discovery pages,…" at bounding box center [227, 181] width 216 height 15
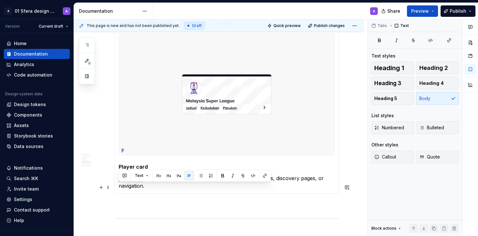
click at [137, 190] on p "Represent a sports league or tournament. Useful in dashboards, discovery pages,…" at bounding box center [227, 181] width 216 height 15
click at [136, 190] on p "Represent a sports league or tournament. Useful in dashboards, discovery pages,…" at bounding box center [227, 181] width 216 height 15
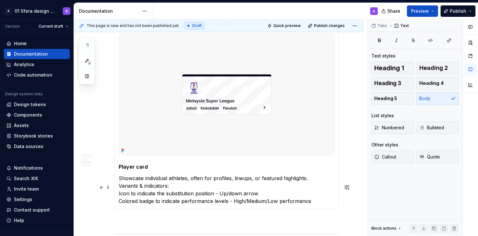
click at [173, 195] on p "Showcase individual athletes, often for profiles, lineups, or featured highligh…" at bounding box center [227, 189] width 216 height 30
click at [122, 196] on p "Showcase individual athletes, often for profiles, lineups, or featured highligh…" at bounding box center [227, 189] width 216 height 30
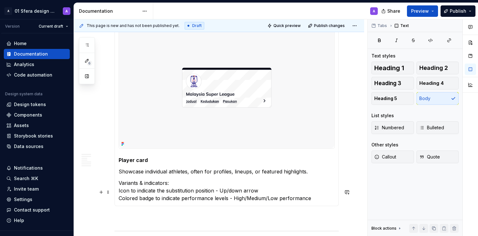
scroll to position [718, 0]
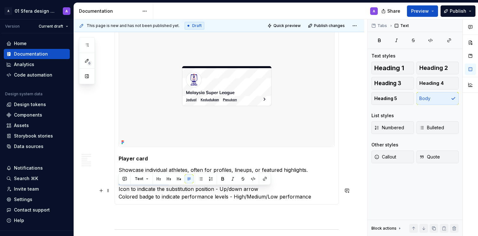
drag, startPoint x: 130, startPoint y: 190, endPoint x: 119, endPoint y: 190, distance: 10.5
click at [119, 190] on p "Variants & indicators: Icon to indicate the substitution position - Up/down arr…" at bounding box center [227, 188] width 216 height 23
click at [119, 197] on p "Variants & indicators: Icon to indicate the substitution position - Up/down arr…" at bounding box center [227, 188] width 216 height 23
click at [117, 205] on div "Team card Show essential information about a sports team, often used in lists, …" at bounding box center [227, 113] width 224 height 184
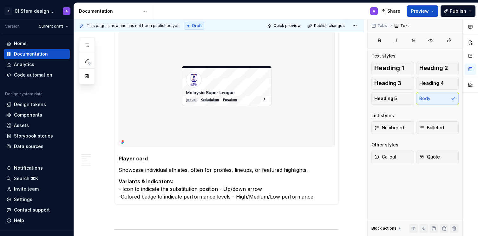
scroll to position [722, 0]
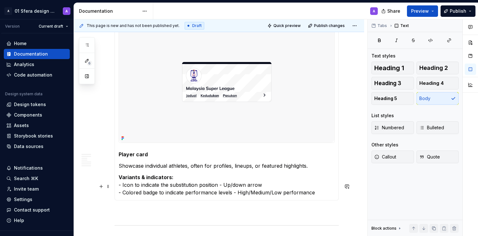
click at [135, 190] on p "Variants & indicators: - Icon to indicate the substitution position - Up/down a…" at bounding box center [227, 184] width 216 height 23
click at [120, 192] on p "Variants & indicators: - Icon to indicate the substitution position - Up/down a…" at bounding box center [227, 184] width 216 height 23
click at [175, 187] on p "Variants & indicators: - Icon to indicate the substitution position - Up/down a…" at bounding box center [227, 184] width 216 height 23
click at [122, 193] on p "Variants & indicators: - Icon to indicate the substitution position - Up/down a…" at bounding box center [227, 184] width 216 height 23
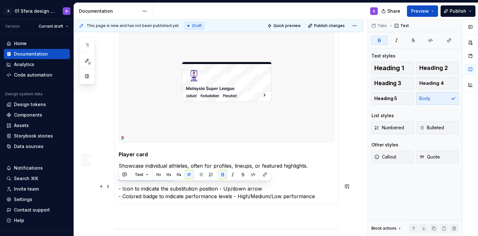
drag, startPoint x: 169, startPoint y: 187, endPoint x: 117, endPoint y: 186, distance: 51.4
click at [117, 186] on div "Team card Show essential information about a sports team, often used in lists, …" at bounding box center [227, 111] width 224 height 188
click at [120, 181] on p "Variants & indicators:" at bounding box center [227, 177] width 216 height 8
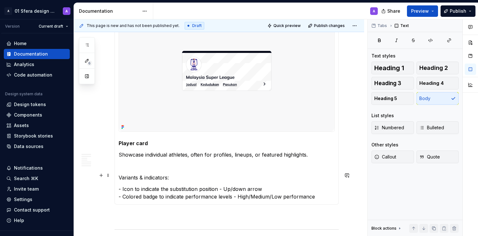
scroll to position [734, 0]
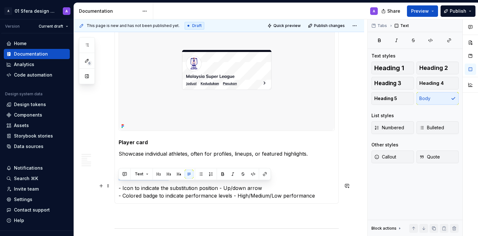
drag, startPoint x: 171, startPoint y: 185, endPoint x: 117, endPoint y: 186, distance: 54.3
click at [117, 186] on div "Team card Show essential information about a sports team, often used in lists, …" at bounding box center [227, 104] width 224 height 199
click at [151, 180] on p "Variants & indicators:" at bounding box center [227, 177] width 216 height 8
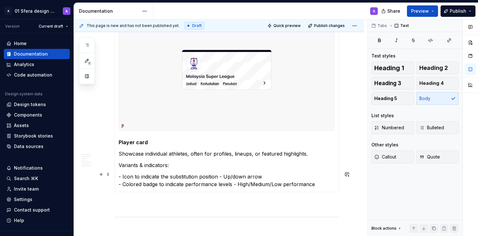
click at [176, 169] on p "Variants & indicators:" at bounding box center [227, 165] width 216 height 8
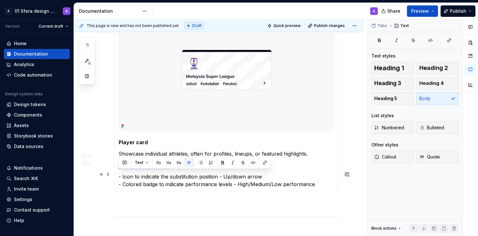
drag, startPoint x: 173, startPoint y: 173, endPoint x: 117, endPoint y: 174, distance: 56.2
click at [116, 174] on div "Team card Show essential information about a sports team, often used in lists, …" at bounding box center [227, 99] width 224 height 188
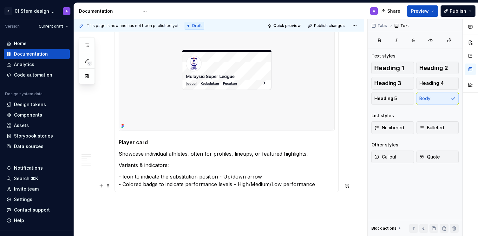
click at [174, 188] on p "- Icon to indicate the substitution position - Up/down arrow - Colored badge to…" at bounding box center [227, 180] width 216 height 15
click at [162, 188] on p "- Icon to indicate the substitution position - Up/down arrow - Colored badge to…" at bounding box center [227, 180] width 216 height 15
click at [176, 169] on p "Variants & indicators:" at bounding box center [227, 165] width 216 height 8
click at [314, 157] on p "Showcase individual athletes, often for profiles, lineups, or featured highligh…" at bounding box center [227, 154] width 216 height 8
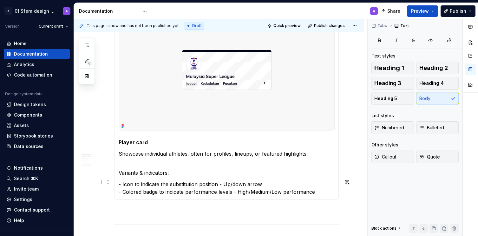
click at [118, 181] on div "Team card Show essential information about a sports team, often used in lists, …" at bounding box center [227, 102] width 224 height 195
click at [185, 177] on p "Variants & indicators:" at bounding box center [227, 173] width 216 height 8
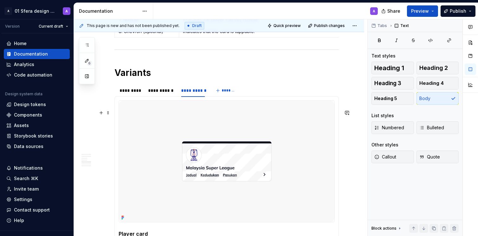
scroll to position [569, 0]
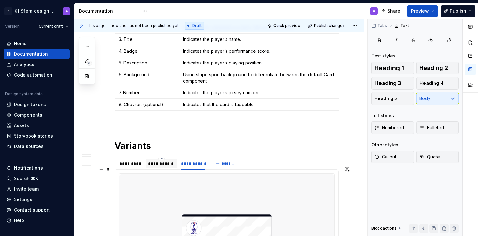
click at [151, 167] on div "**********" at bounding box center [161, 163] width 26 height 6
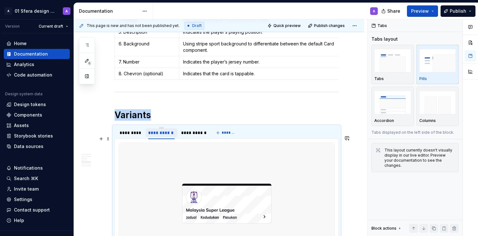
scroll to position [616, 0]
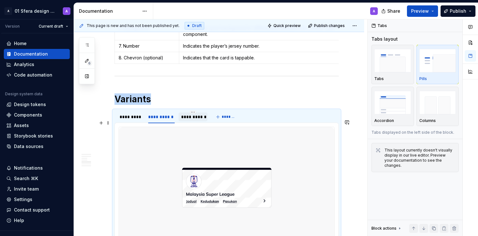
click at [189, 120] on div "**********" at bounding box center [193, 117] width 24 height 6
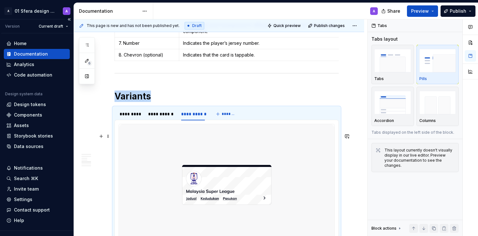
scroll to position [627, 0]
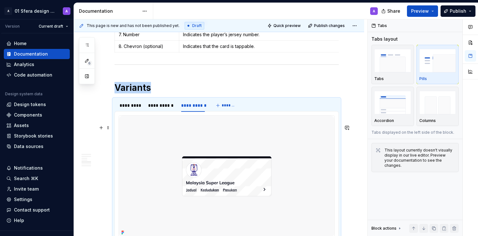
click at [208, 171] on img at bounding box center [227, 177] width 216 height 122
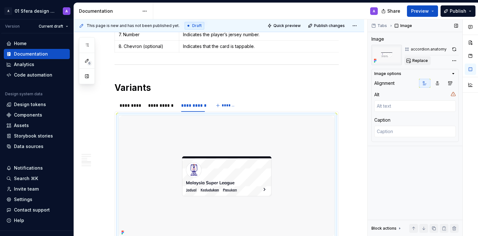
click at [417, 59] on span "Replace" at bounding box center [421, 60] width 16 height 5
type textarea "*"
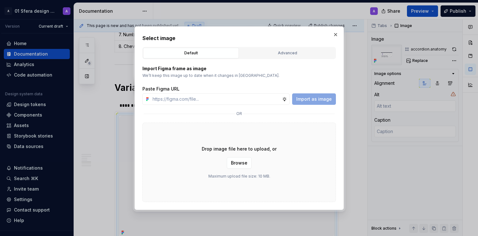
type input "[URL][DOMAIN_NAME]"
type textarea "*"
type input "[URL][DOMAIN_NAME]"
click at [320, 99] on span "Import as image" at bounding box center [315, 99] width 36 height 6
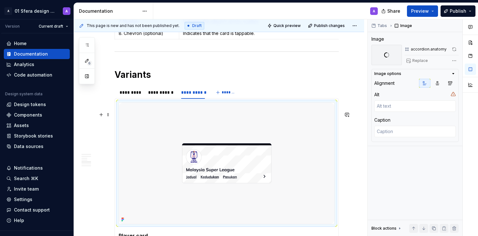
scroll to position [680, 0]
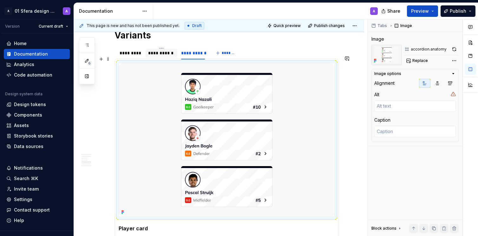
click at [174, 57] on div "**********" at bounding box center [161, 53] width 31 height 9
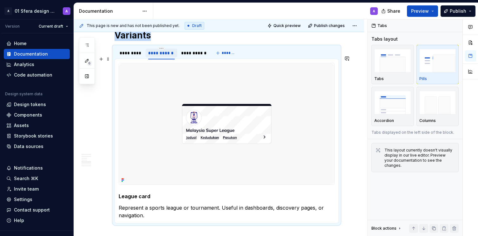
click at [163, 56] on div "**********" at bounding box center [161, 53] width 26 height 6
click at [125, 56] on div "*********" at bounding box center [131, 53] width 22 height 6
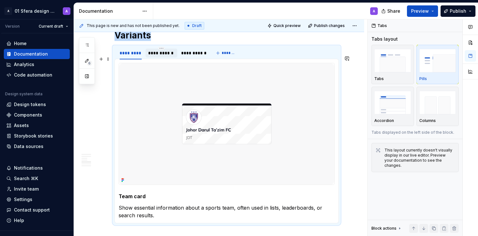
click at [159, 56] on div "**********" at bounding box center [161, 53] width 26 height 6
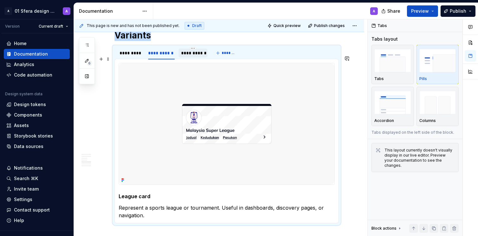
click at [194, 56] on div "**********" at bounding box center [193, 53] width 24 height 6
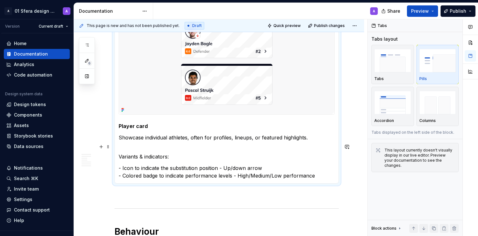
scroll to position [667, 0]
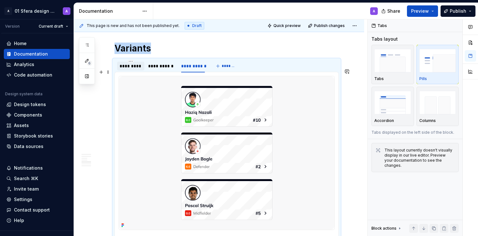
click at [135, 69] on div "*********" at bounding box center [131, 66] width 22 height 6
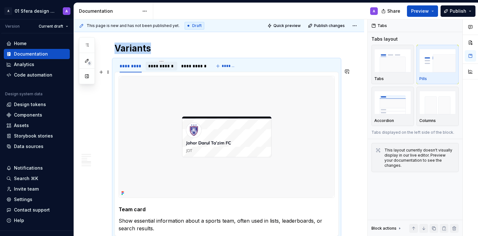
click at [169, 69] on div "**********" at bounding box center [161, 66] width 26 height 6
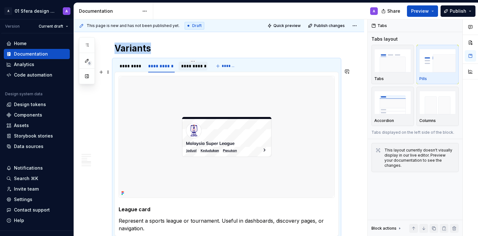
click at [190, 69] on div "**********" at bounding box center [193, 66] width 24 height 6
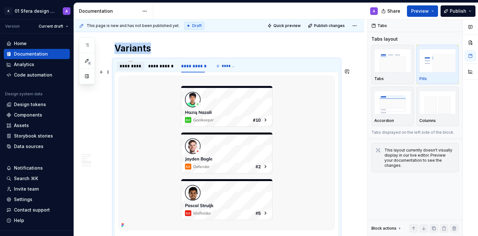
click at [130, 69] on div "*********" at bounding box center [131, 66] width 22 height 6
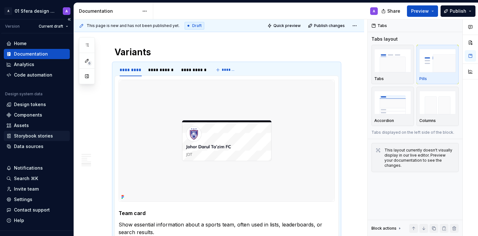
scroll to position [644, 0]
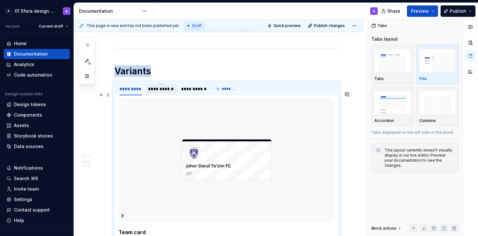
click at [166, 92] on div "**********" at bounding box center [161, 89] width 26 height 6
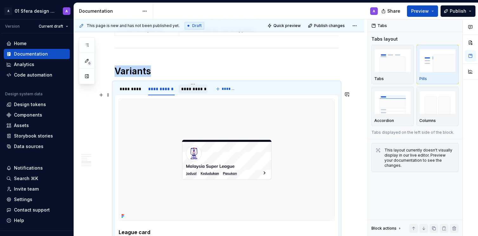
click at [197, 92] on div "**********" at bounding box center [193, 89] width 24 height 6
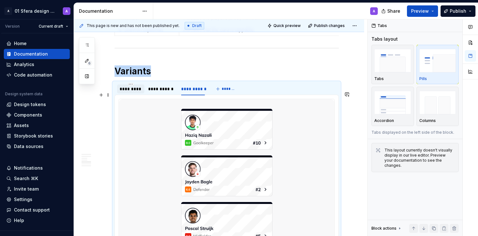
click at [130, 92] on div "*********" at bounding box center [131, 89] width 22 height 6
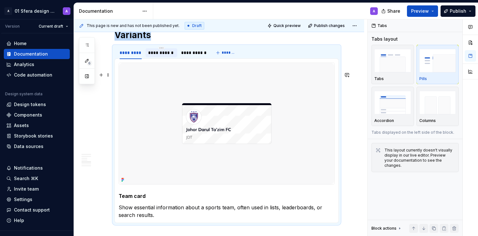
scroll to position [641, 0]
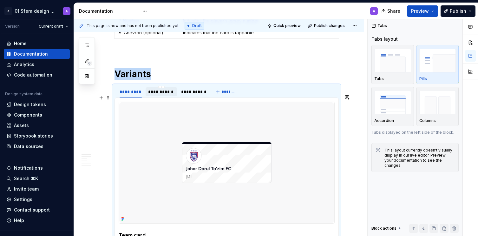
click at [167, 95] on div "**********" at bounding box center [161, 92] width 26 height 6
click at [127, 95] on div "*********" at bounding box center [131, 92] width 22 height 6
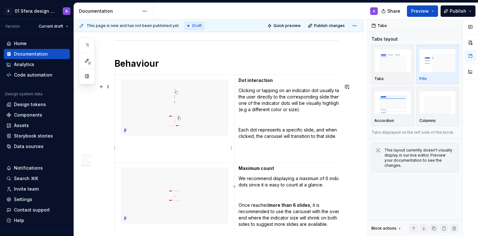
scroll to position [827, 0]
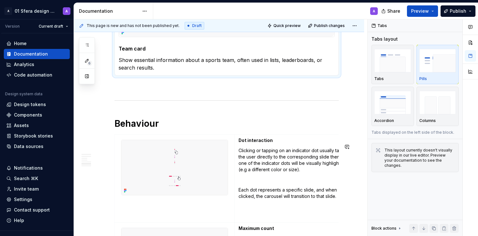
click at [185, 129] on h1 "Behaviour" at bounding box center [227, 123] width 224 height 11
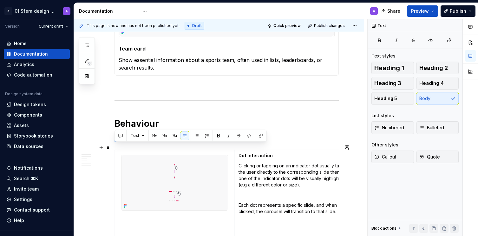
drag, startPoint x: 155, startPoint y: 148, endPoint x: 113, endPoint y: 149, distance: 41.6
drag, startPoint x: 441, startPoint y: 70, endPoint x: 423, endPoint y: 74, distance: 18.4
click at [441, 69] on span "Heading 2" at bounding box center [434, 68] width 29 height 6
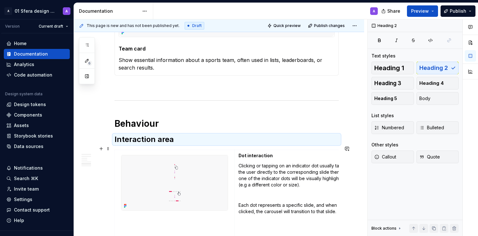
click at [194, 144] on h2 "Interaction area" at bounding box center [227, 139] width 224 height 10
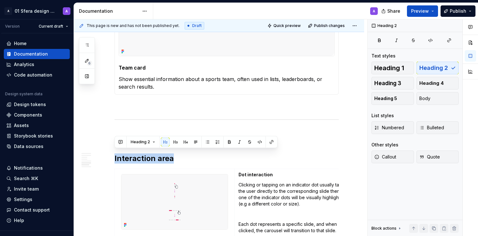
scroll to position [821, 0]
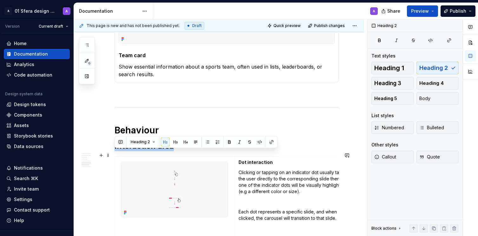
click at [190, 151] on h2 "Interaction area" at bounding box center [227, 146] width 224 height 10
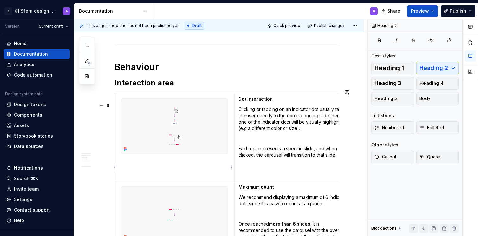
scroll to position [888, 0]
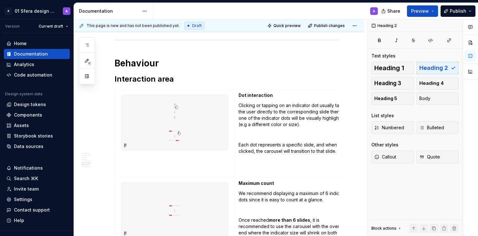
click at [258, 121] on p "Clicking or tapping on an indicator dot usually takes the user directly to the …" at bounding box center [295, 114] width 112 height 25
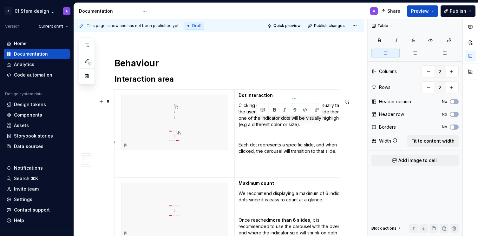
click at [258, 121] on p "Clicking or tapping on an indicator dot usually takes the user directly to the …" at bounding box center [295, 114] width 112 height 25
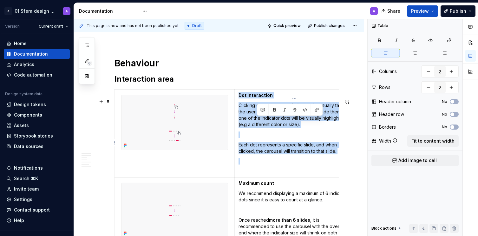
click at [258, 121] on p "Clicking or tapping on an indicator dot usually takes the user directly to the …" at bounding box center [295, 114] width 112 height 25
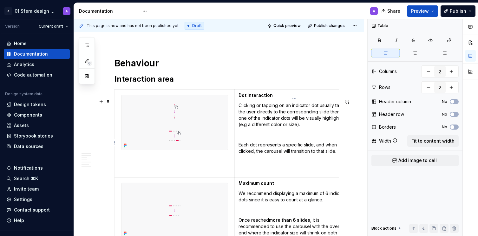
click at [249, 119] on p "Clicking or tapping on an indicator dot usually takes the user directly to the …" at bounding box center [295, 114] width 112 height 25
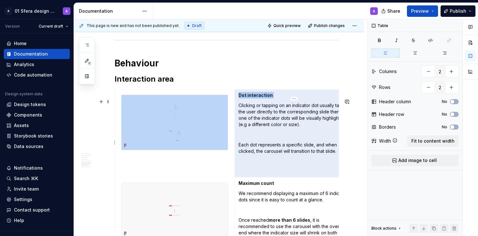
scroll to position [0, 16]
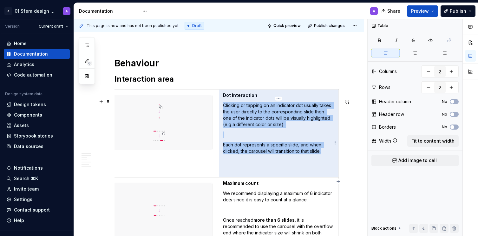
drag, startPoint x: 239, startPoint y: 114, endPoint x: 329, endPoint y: 162, distance: 102.4
click at [329, 162] on td "Dot interaction Clicking or tapping on an indicator dot usually takes the user …" at bounding box center [279, 134] width 120 height 88
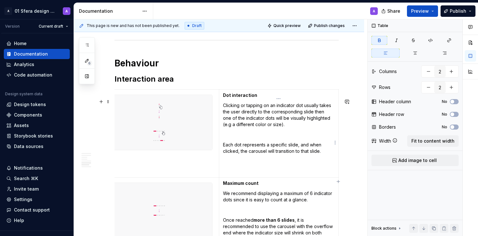
click at [257, 128] on p "Clicking or tapping on an indicator dot usually takes the user directly to the …" at bounding box center [279, 114] width 112 height 25
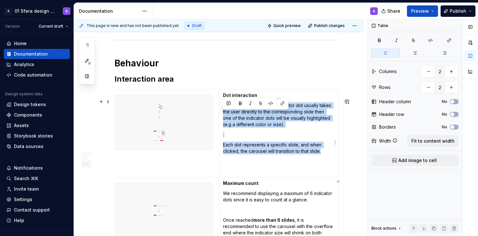
drag, startPoint x: 274, startPoint y: 140, endPoint x: 221, endPoint y: 111, distance: 60.4
click at [221, 111] on td "Dot interaction Clicking or tapping on an indicator dot usually takes the user …" at bounding box center [279, 134] width 120 height 88
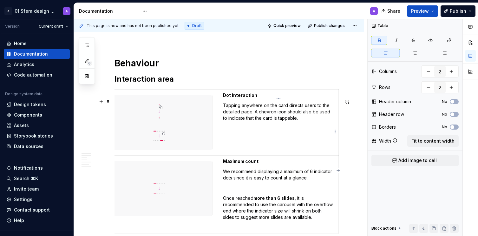
click at [244, 98] on strong "Dot interaction" at bounding box center [240, 94] width 34 height 5
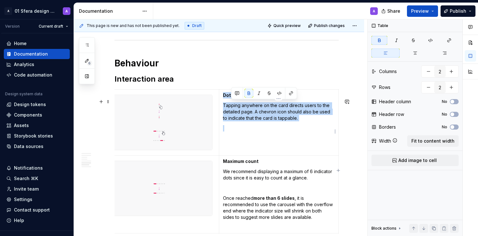
click at [244, 98] on strong "Dot interaction" at bounding box center [240, 94] width 34 height 5
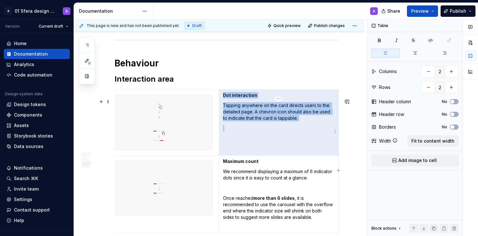
click at [245, 98] on strong "Dot interaction" at bounding box center [240, 94] width 34 height 5
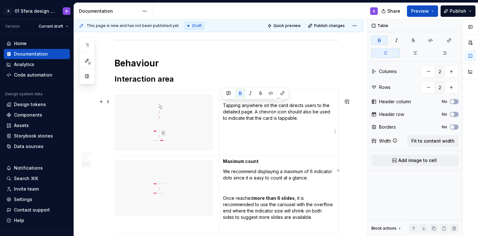
drag, startPoint x: 254, startPoint y: 104, endPoint x: 221, endPoint y: 104, distance: 33.0
click at [221, 104] on td "Dot interaction Tapping anywhere on the card directs users to the detailed page…" at bounding box center [279, 123] width 120 height 66
click at [191, 130] on img at bounding box center [159, 122] width 106 height 55
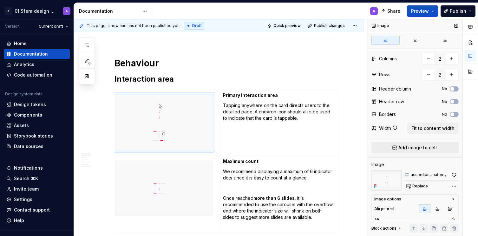
click at [419, 148] on span "Add image to cell" at bounding box center [418, 147] width 38 height 6
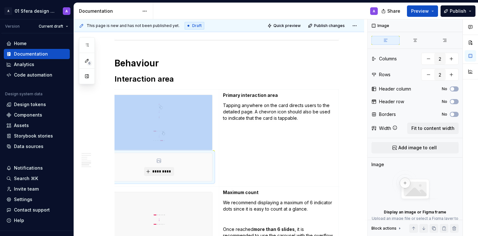
scroll to position [0, 5]
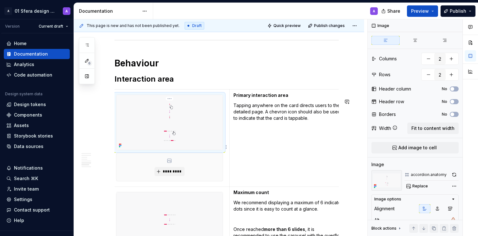
click at [190, 144] on img at bounding box center [170, 122] width 106 height 55
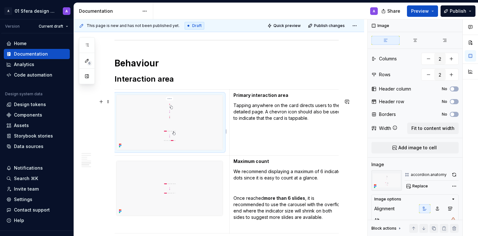
click at [189, 145] on img at bounding box center [170, 122] width 106 height 55
click at [419, 185] on span "Replace" at bounding box center [421, 186] width 16 height 5
type textarea "*"
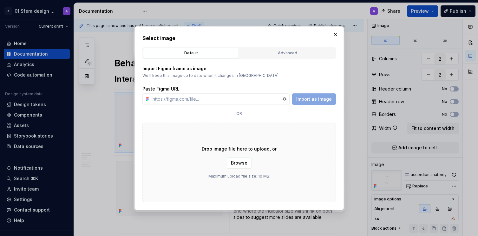
type input "[URL][DOMAIN_NAME]"
type textarea "*"
type input "[URL][DOMAIN_NAME]"
click at [308, 106] on div "Import Figma frame as image We’ll keep this image up to date when it changes in…" at bounding box center [240, 130] width 194 height 143
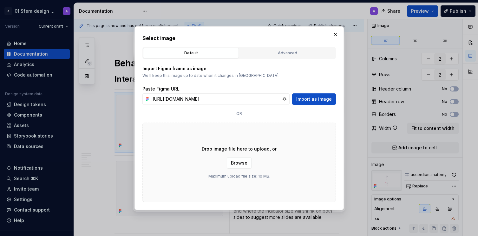
scroll to position [0, 0]
click at [312, 101] on span "Import as image" at bounding box center [315, 99] width 36 height 6
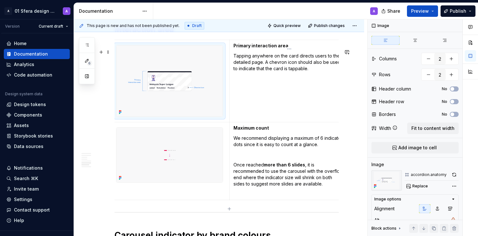
scroll to position [937, 0]
click at [248, 131] on strong "Maximum count" at bounding box center [252, 127] width 36 height 5
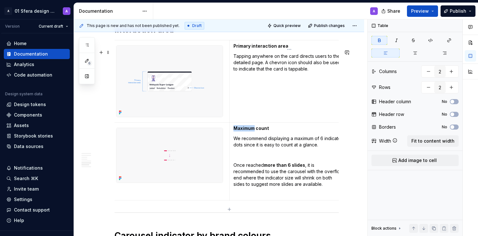
click at [248, 131] on strong "Maximum count" at bounding box center [252, 127] width 36 height 5
click at [245, 131] on strong "Maximum count" at bounding box center [252, 127] width 36 height 5
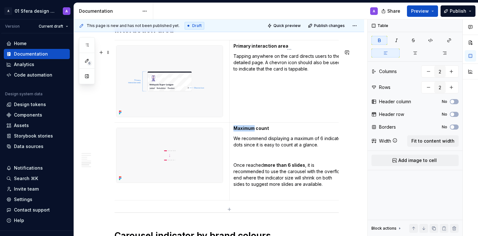
click at [245, 131] on strong "Maximum count" at bounding box center [252, 127] width 36 height 5
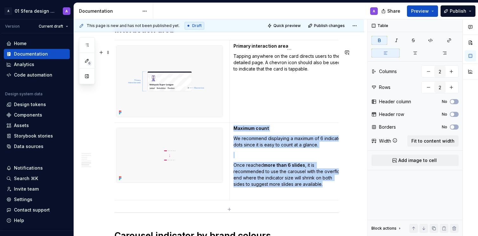
click at [245, 131] on strong "Maximum count" at bounding box center [252, 127] width 36 height 5
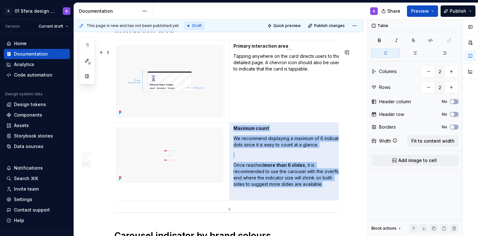
click at [245, 131] on strong "Maximum count" at bounding box center [252, 127] width 36 height 5
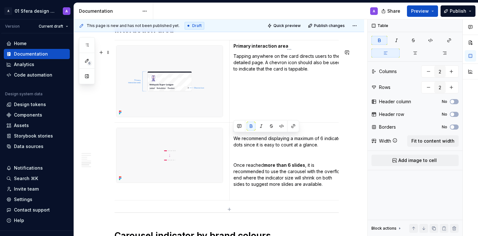
drag, startPoint x: 246, startPoint y: 138, endPoint x: 230, endPoint y: 136, distance: 16.0
click at [230, 136] on td "Maximum count We recommend displaying a maximum of 6 indicator dots since it is…" at bounding box center [290, 162] width 120 height 78
click at [289, 148] on p "We recommend displaying a maximum of 6 indicator dots since it is easy to count…" at bounding box center [290, 141] width 112 height 13
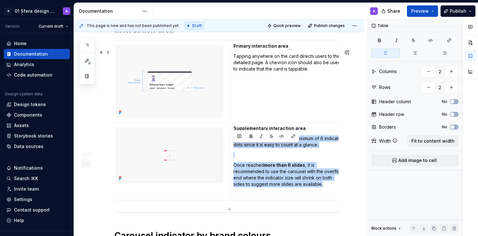
drag, startPoint x: 233, startPoint y: 161, endPoint x: 235, endPoint y: 150, distance: 11.3
click at [235, 150] on td "Supplementary interaction area We recommend displaying a maximum of 6 indicator…" at bounding box center [290, 162] width 120 height 78
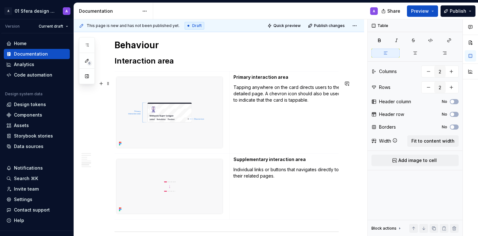
scroll to position [908, 0]
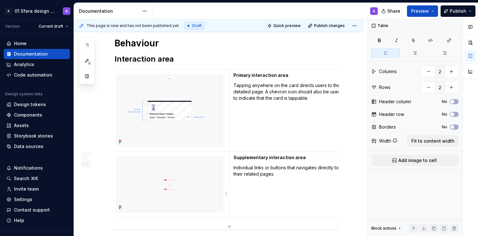
click at [200, 194] on img at bounding box center [170, 184] width 106 height 55
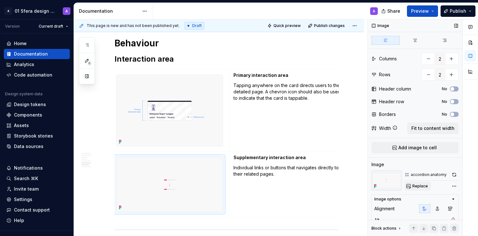
click at [421, 185] on span "Replace" at bounding box center [421, 186] width 16 height 5
type textarea "*"
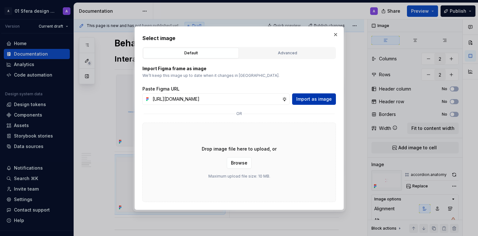
scroll to position [0, 152]
type input "[URL][DOMAIN_NAME]"
click at [309, 102] on button "Import as image" at bounding box center [314, 98] width 44 height 11
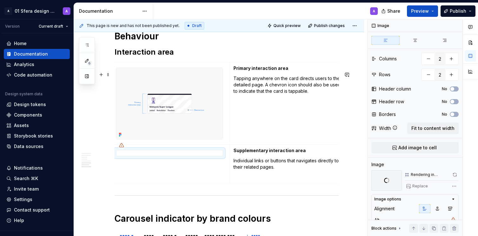
scroll to position [913, 0]
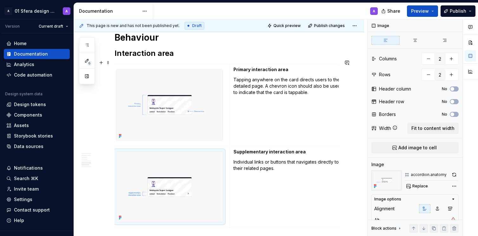
click at [181, 58] on h2 "Interaction area" at bounding box center [227, 53] width 224 height 10
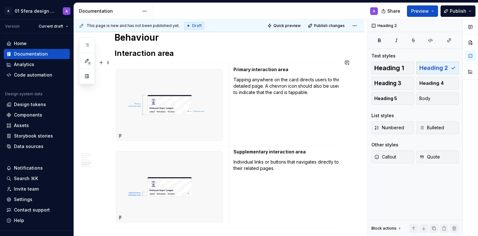
click at [189, 58] on h2 "Interaction area" at bounding box center [227, 53] width 224 height 10
click at [257, 116] on p at bounding box center [290, 113] width 112 height 6
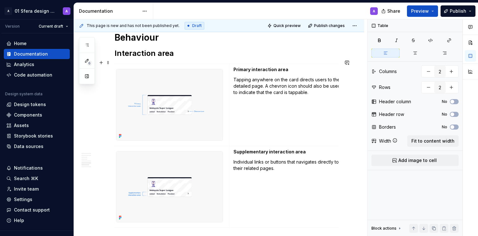
click at [187, 58] on h2 "Interaction area" at bounding box center [227, 53] width 224 height 10
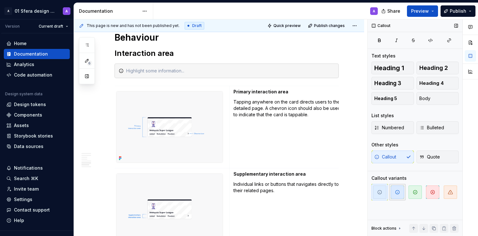
click at [400, 195] on span "button" at bounding box center [397, 191] width 13 height 13
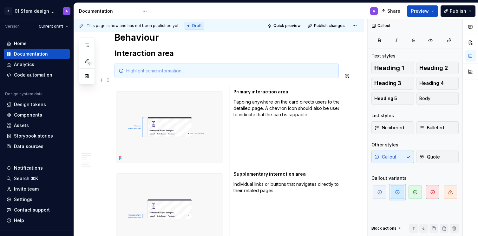
click at [136, 74] on div at bounding box center [230, 71] width 209 height 6
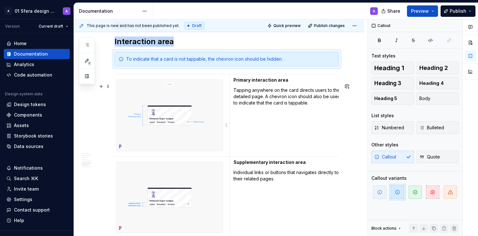
scroll to position [924, 0]
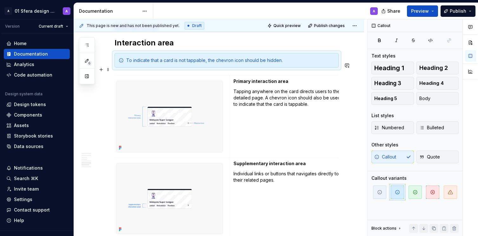
click at [135, 65] on div "To indicate that a card is not tappable, the chevron icon should be hidden." at bounding box center [227, 60] width 224 height 15
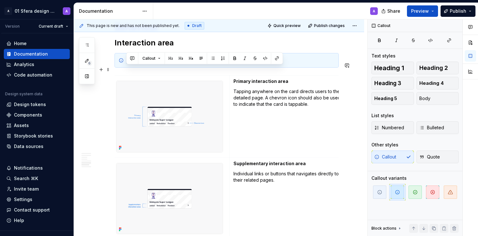
click at [135, 65] on div "To indicate that a card is not tappable, the chevron icon should be hidden." at bounding box center [227, 60] width 224 height 15
copy div "To indicate that a card is not tappable, the chevron icon should be hidden."
click at [250, 128] on p at bounding box center [290, 124] width 112 height 6
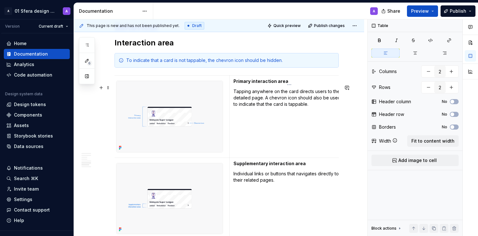
click at [247, 152] on td "Primary interaction area Tapping anywhere on the card directs users to the deta…" at bounding box center [290, 117] width 120 height 82
click at [240, 129] on td "Primary interaction area Tapping anywhere on the card directs users to the deta…" at bounding box center [290, 117] width 120 height 82
click at [239, 124] on p "To indicate that a card is not tappable, the chevron icon should be hidden." at bounding box center [290, 117] width 112 height 13
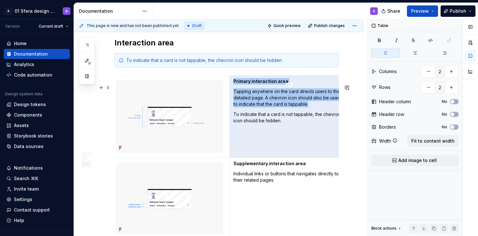
click at [239, 124] on p "To indicate that a card is not tappable, the chevron icon should be hidden." at bounding box center [290, 117] width 112 height 13
click at [277, 124] on p "To indicate that a card is not tappable, the chevron icon should be hidden." at bounding box center [290, 117] width 112 height 13
drag, startPoint x: 285, startPoint y: 130, endPoint x: 234, endPoint y: 123, distance: 51.6
click at [234, 123] on p "To indicate that a card is not tappable, the chevron icon should be hidden." at bounding box center [290, 117] width 112 height 13
click at [244, 124] on p "To indicate that a card is not tappable, the chevron icon should be hidden." at bounding box center [290, 117] width 112 height 13
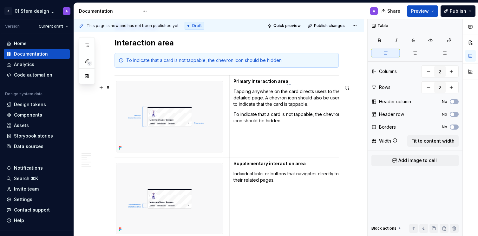
drag, startPoint x: 234, startPoint y: 123, endPoint x: 273, endPoint y: 138, distance: 41.7
click at [234, 123] on p "To indicate that a card is not tappable, the chevron icon should be hidden." at bounding box center [290, 117] width 112 height 13
drag, startPoint x: 284, startPoint y: 130, endPoint x: 234, endPoint y: 125, distance: 50.7
click at [234, 124] on p "Note: To indicate that a card is not tappable, the chevron icon should be hidde…" at bounding box center [290, 117] width 112 height 13
click at [286, 137] on td "Primary interaction area Tapping anywhere on the card directs users to the deta…" at bounding box center [290, 117] width 120 height 82
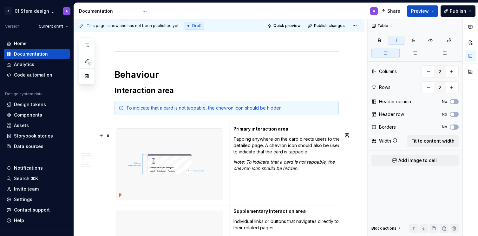
scroll to position [873, 0]
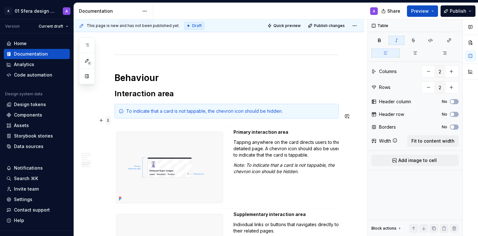
click at [107, 121] on span at bounding box center [108, 120] width 5 height 9
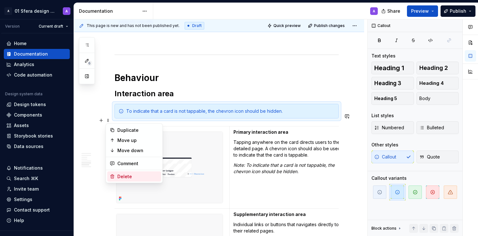
click at [130, 177] on div "Delete" at bounding box center [137, 176] width 41 height 6
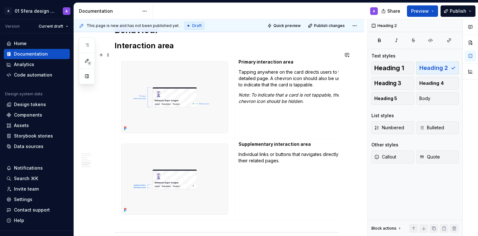
click at [189, 51] on h2 "Interaction area" at bounding box center [227, 46] width 224 height 10
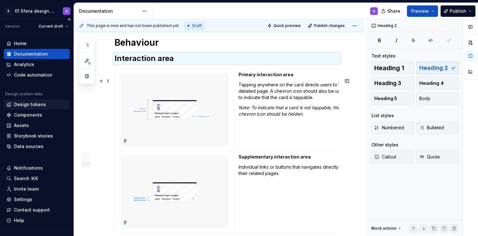
scroll to position [908, 0]
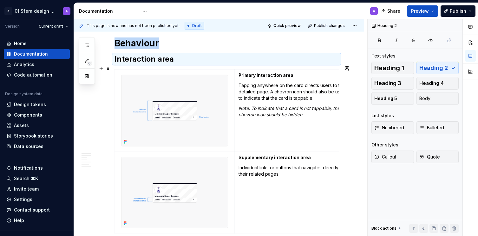
click at [178, 64] on h2 "Interaction area" at bounding box center [227, 59] width 224 height 10
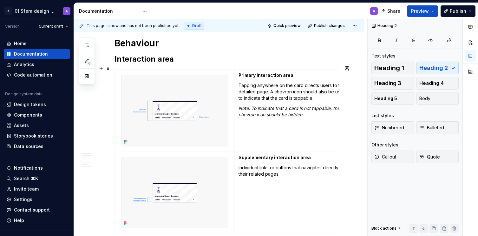
click at [158, 64] on h2 "Interaction area" at bounding box center [227, 59] width 224 height 10
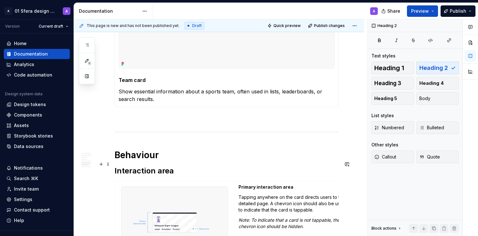
scroll to position [801, 0]
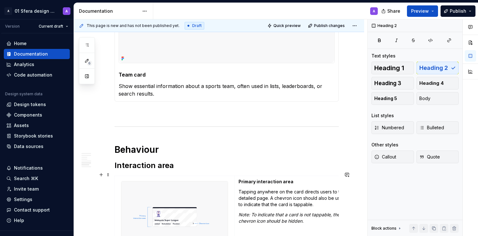
click at [161, 170] on h2 "Interaction area" at bounding box center [227, 165] width 224 height 10
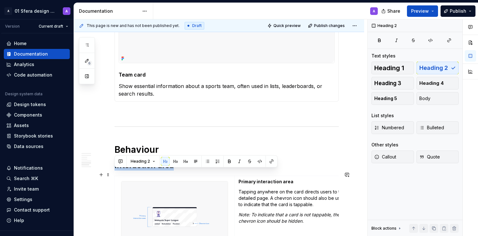
click at [161, 170] on h2 "Interaction area" at bounding box center [227, 165] width 224 height 10
click at [394, 83] on span "Heading 3" at bounding box center [388, 83] width 27 height 6
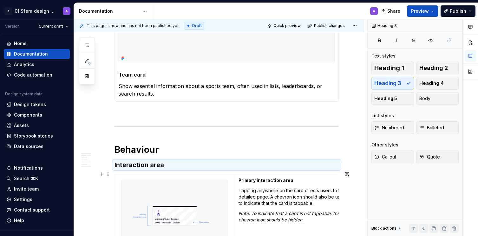
click at [207, 169] on h3 "Interaction area" at bounding box center [227, 164] width 224 height 9
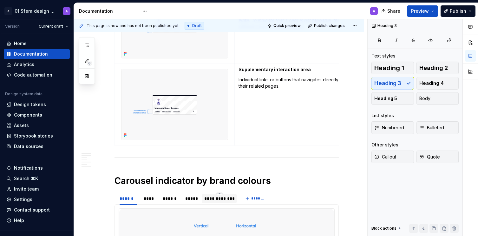
scroll to position [1037, 0]
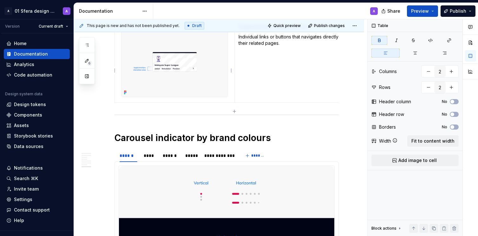
click at [176, 93] on img at bounding box center [175, 61] width 106 height 70
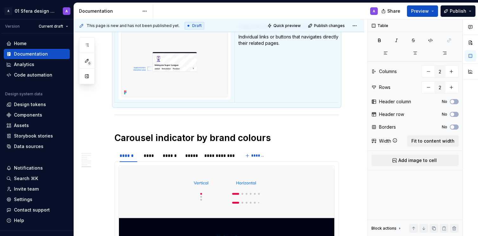
scroll to position [965, 0]
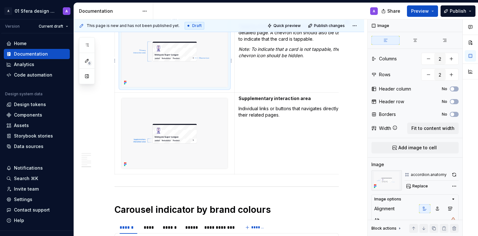
click at [209, 86] on img at bounding box center [175, 51] width 106 height 71
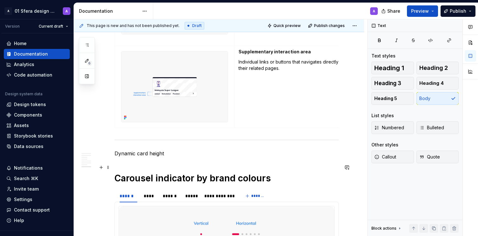
click at [141, 157] on p "Dynamic card height" at bounding box center [227, 154] width 224 height 8
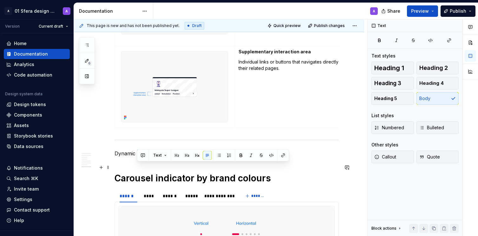
click at [141, 157] on p "Dynamic card height" at bounding box center [227, 154] width 224 height 8
click at [386, 82] on span "Heading 3" at bounding box center [388, 83] width 27 height 6
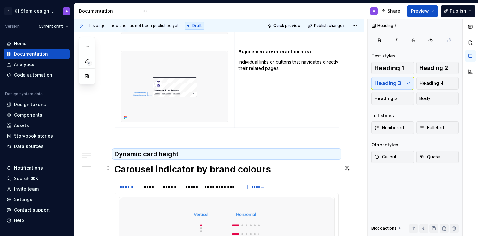
click at [184, 158] on h3 "Dynamic card height" at bounding box center [227, 154] width 224 height 9
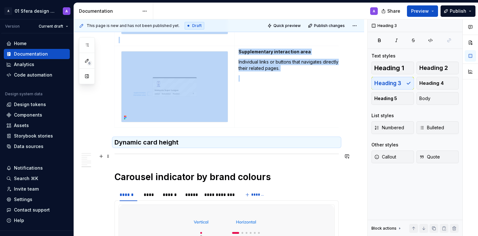
click at [143, 147] on h3 "Dynamic card height" at bounding box center [227, 142] width 224 height 9
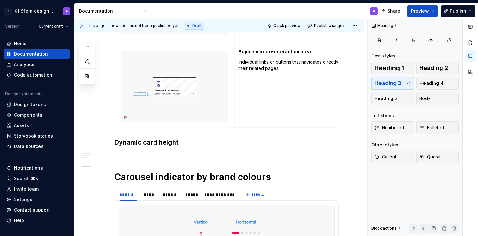
click at [120, 147] on h3 "Dynamic card height" at bounding box center [227, 142] width 224 height 9
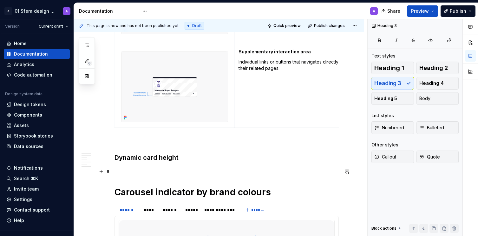
click at [191, 162] on h3 "Dynamic card height" at bounding box center [227, 157] width 224 height 9
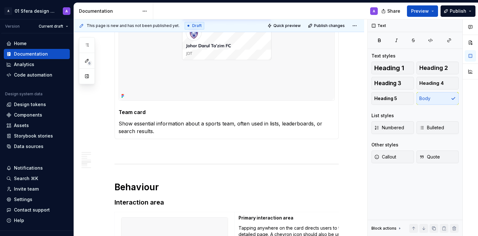
scroll to position [890, 0]
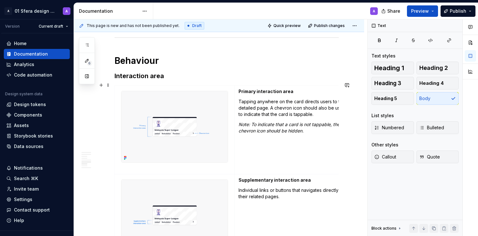
click at [154, 80] on h3 "Interaction area" at bounding box center [227, 75] width 224 height 9
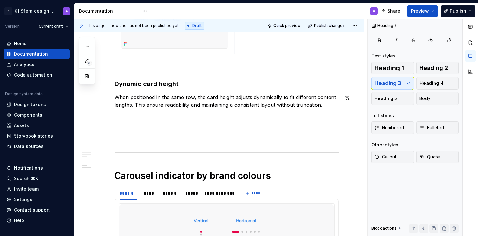
scroll to position [1092, 0]
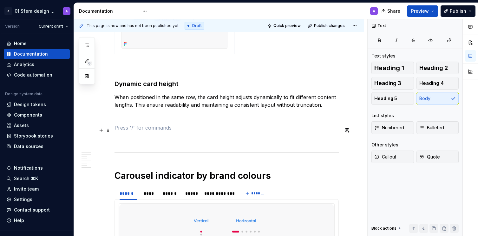
click at [128, 120] on p at bounding box center [227, 116] width 224 height 8
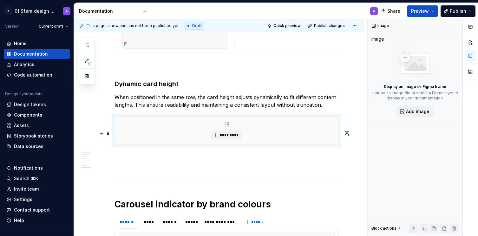
click at [148, 139] on div "*********" at bounding box center [227, 131] width 224 height 28
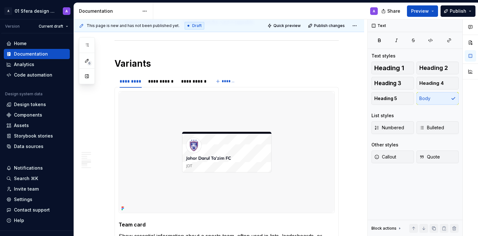
scroll to position [651, 0]
click at [203, 118] on img at bounding box center [227, 153] width 216 height 122
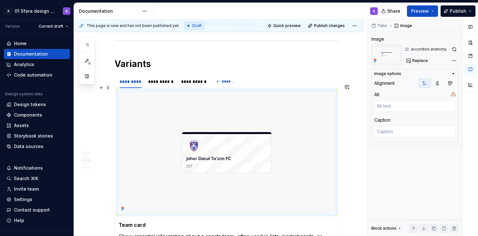
click at [110, 86] on span at bounding box center [108, 87] width 5 height 9
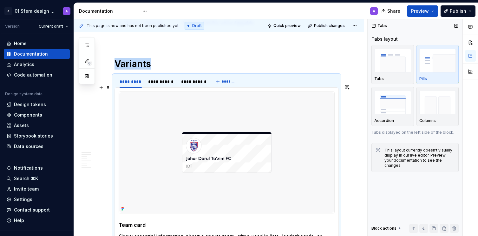
click at [438, 57] on img "button" at bounding box center [438, 60] width 37 height 23
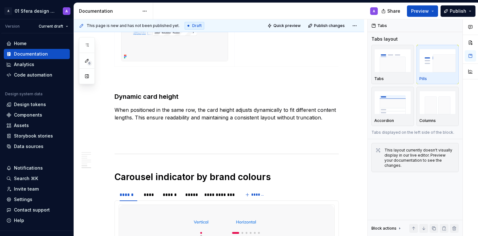
scroll to position [1095, 0]
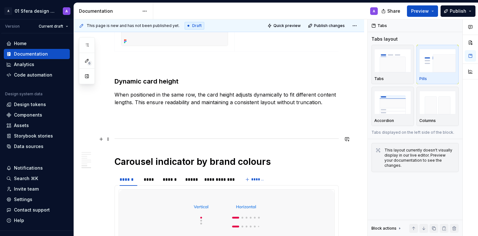
click at [174, 129] on p at bounding box center [227, 125] width 224 height 8
click at [123, 117] on p at bounding box center [227, 114] width 224 height 8
click at [133, 117] on p at bounding box center [227, 114] width 224 height 8
click at [324, 106] on p "When positioned in the same row, the card height adjusts dynamically to fit dif…" at bounding box center [227, 98] width 224 height 15
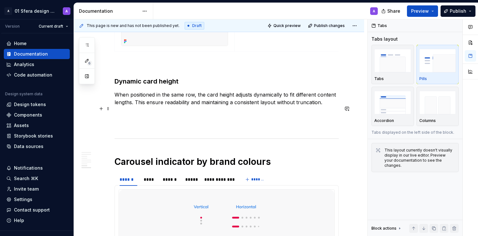
click at [304, 106] on p "When positioned in the same row, the card height adjusts dynamically to fit dif…" at bounding box center [227, 98] width 224 height 15
click at [317, 106] on p "When positioned in the same row, the card height adjusts dynamically to fit dif…" at bounding box center [227, 98] width 224 height 15
drag, startPoint x: 269, startPoint y: 117, endPoint x: 154, endPoint y: 116, distance: 115.3
click at [154, 106] on p "When positioned in the same row, the card height adjusts dynamically to fit dif…" at bounding box center [227, 98] width 224 height 15
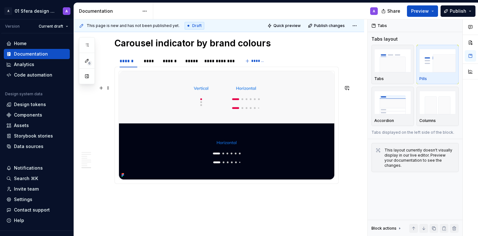
scroll to position [1055, 0]
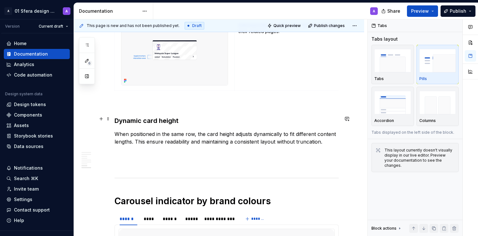
click at [171, 109] on p at bounding box center [227, 105] width 224 height 8
drag, startPoint x: 157, startPoint y: 136, endPoint x: 117, endPoint y: 134, distance: 40.0
click at [117, 125] on h3 "Dynamic card height" at bounding box center [227, 120] width 224 height 9
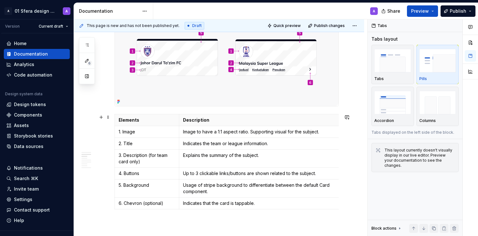
scroll to position [0, 0]
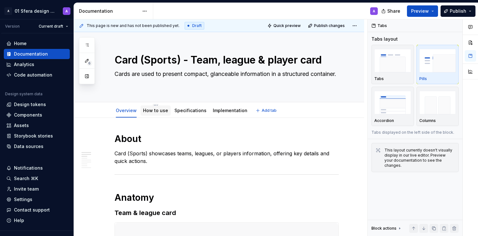
click at [154, 110] on link "How to use" at bounding box center [155, 110] width 25 height 5
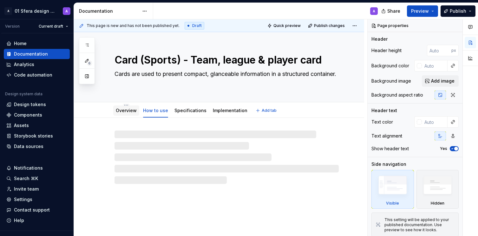
click at [127, 112] on link "Overview" at bounding box center [126, 110] width 21 height 5
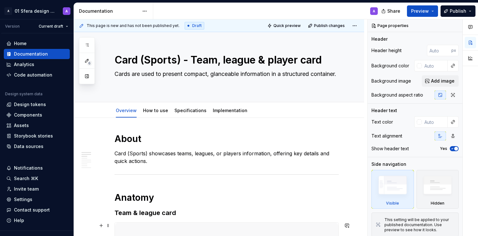
type textarea "*"
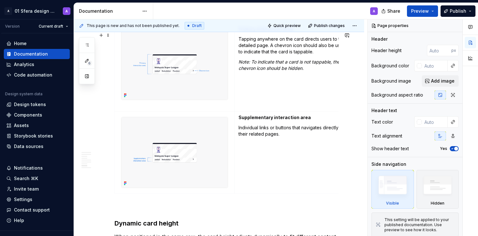
scroll to position [1082, 0]
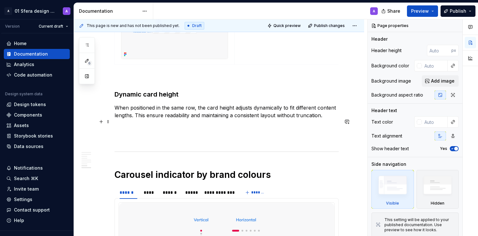
click at [194, 119] on p "When positioned in the same row, the card height adjusts dynamically to fit dif…" at bounding box center [227, 111] width 224 height 15
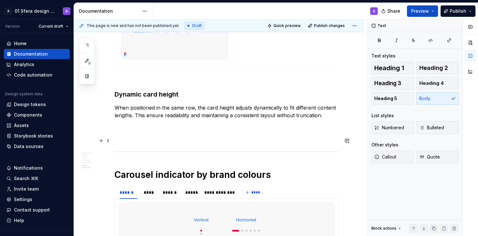
click at [130, 130] on p at bounding box center [227, 127] width 224 height 8
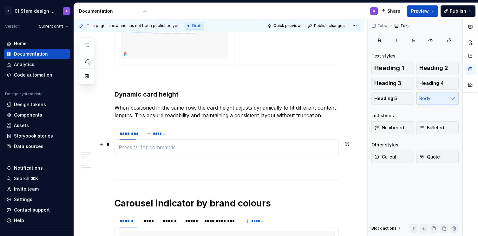
click at [110, 144] on span at bounding box center [108, 144] width 5 height 9
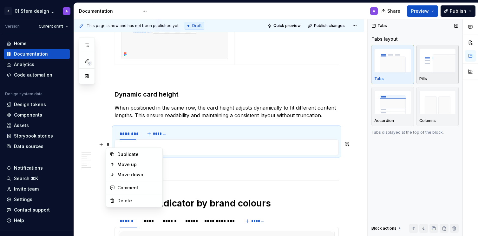
type textarea "*"
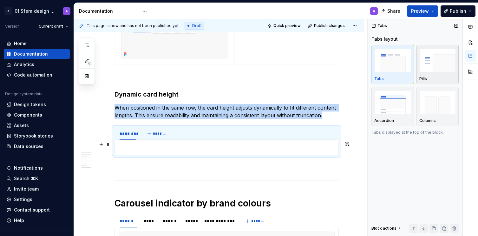
click at [440, 59] on img "button" at bounding box center [438, 60] width 37 height 23
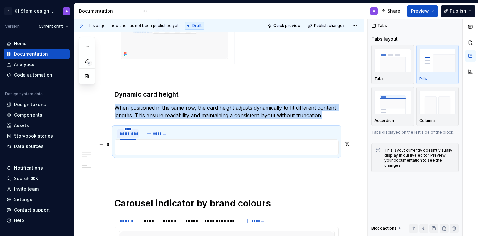
click at [128, 142] on html "A 01 Sfera design system A Version Current draft Home Documentation Analytics C…" at bounding box center [239, 118] width 478 height 236
click at [137, 150] on div "Edit name" at bounding box center [157, 152] width 41 height 6
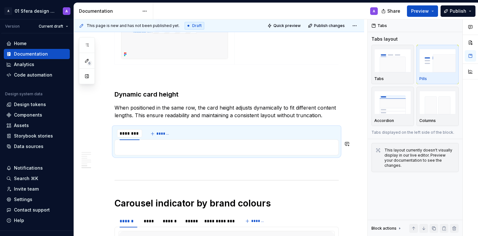
type input "*********"
click at [152, 151] on p at bounding box center [227, 148] width 216 height 8
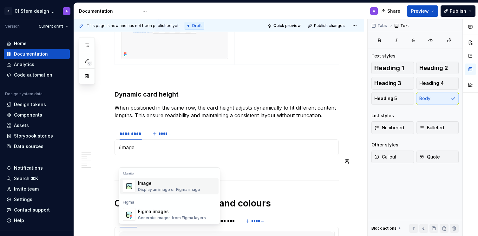
type textarea "*"
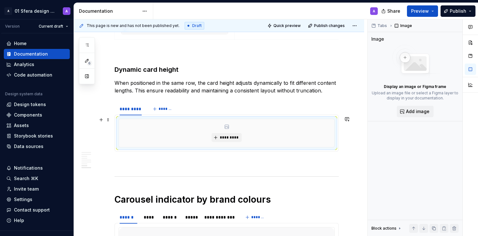
scroll to position [1123, 0]
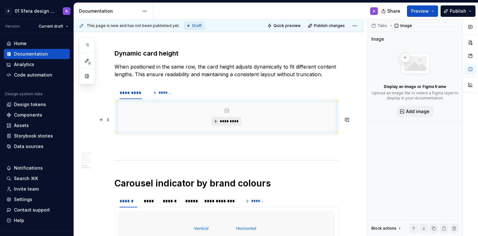
click at [225, 124] on span "*********" at bounding box center [229, 121] width 19 height 5
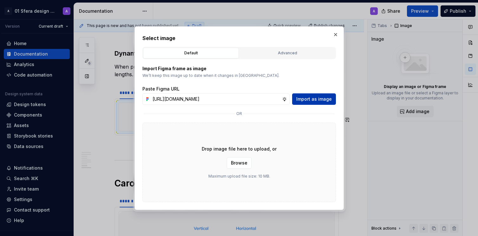
scroll to position [0, 152]
type input "[URL][DOMAIN_NAME]"
click at [316, 101] on span "Import as image" at bounding box center [315, 99] width 36 height 6
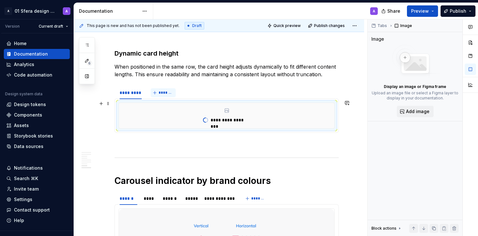
click at [157, 97] on button "*******" at bounding box center [163, 92] width 25 height 9
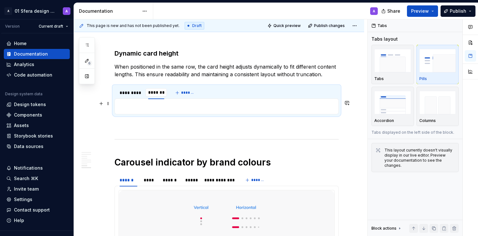
type input "*********"
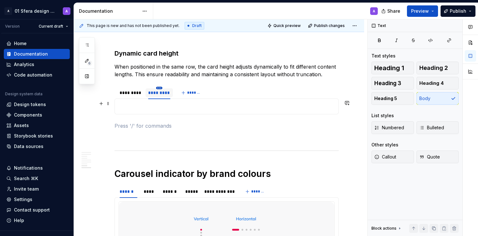
click at [161, 102] on html "A 01 Sfera design system A Version Current draft Home Documentation Analytics C…" at bounding box center [239, 118] width 478 height 236
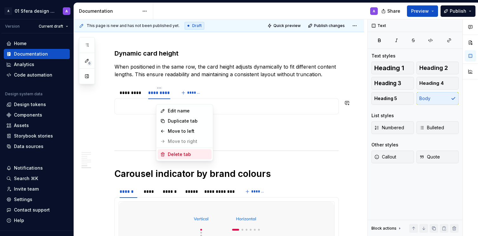
click at [175, 150] on div "Delete tab" at bounding box center [185, 154] width 54 height 10
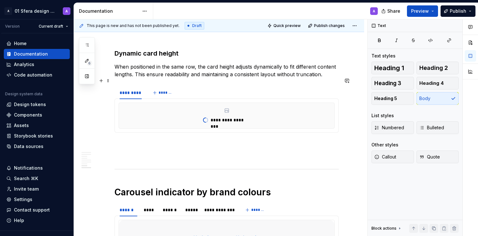
click at [186, 78] on p "When positioned in the same row, the card height adjusts dynamically to fit dif…" at bounding box center [227, 70] width 224 height 15
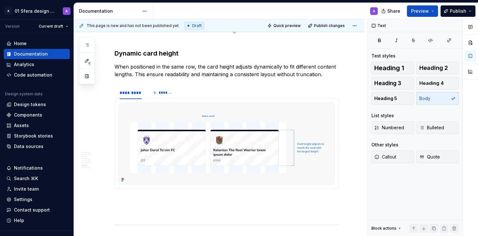
type textarea "*"
